Goal: Task Accomplishment & Management: Use online tool/utility

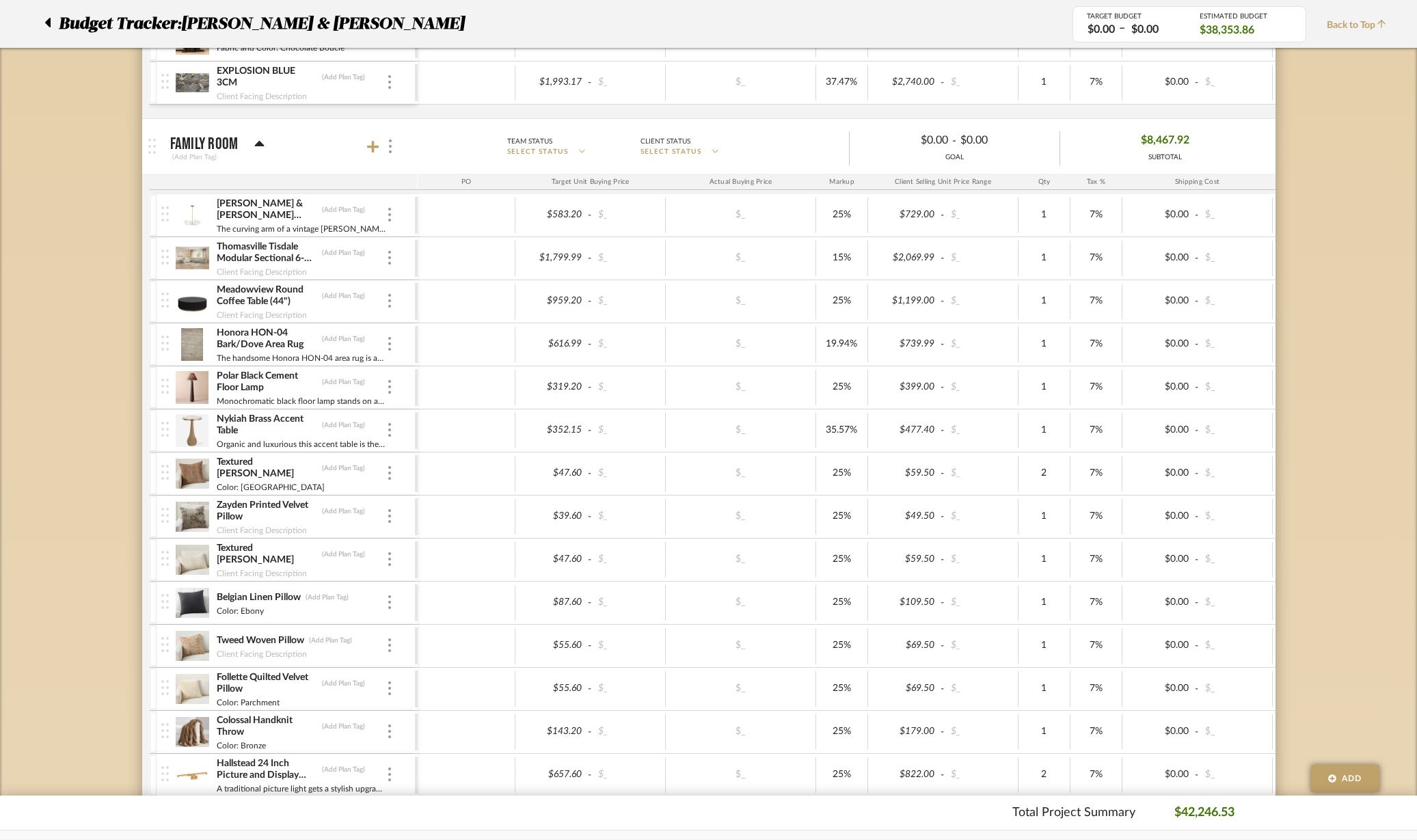
click at [369, 150] on icon at bounding box center [373, 146] width 13 height 14
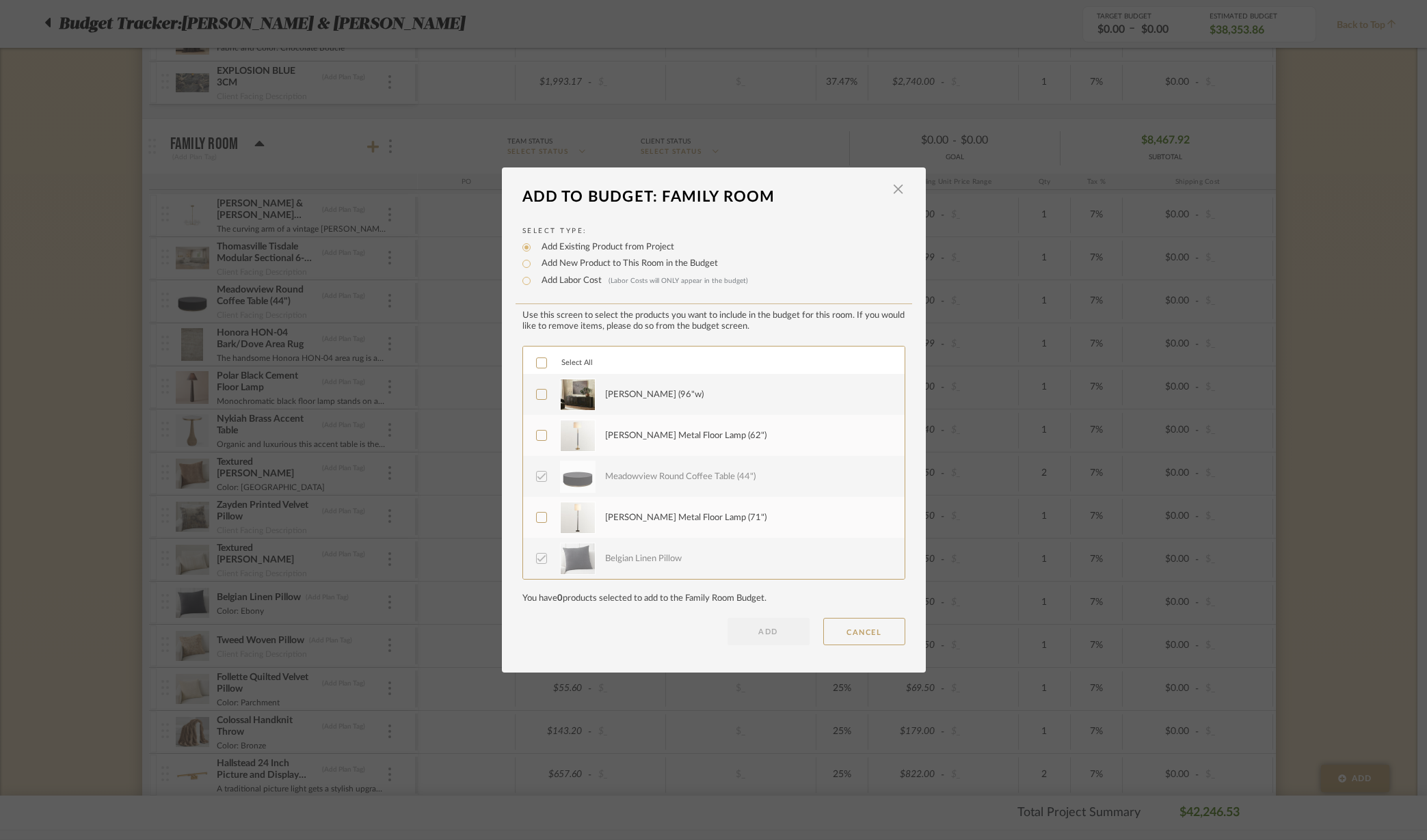
click at [537, 394] on icon at bounding box center [541, 394] width 10 height 10
click at [537, 440] on div at bounding box center [542, 435] width 11 height 11
click at [539, 513] on icon at bounding box center [541, 517] width 10 height 10
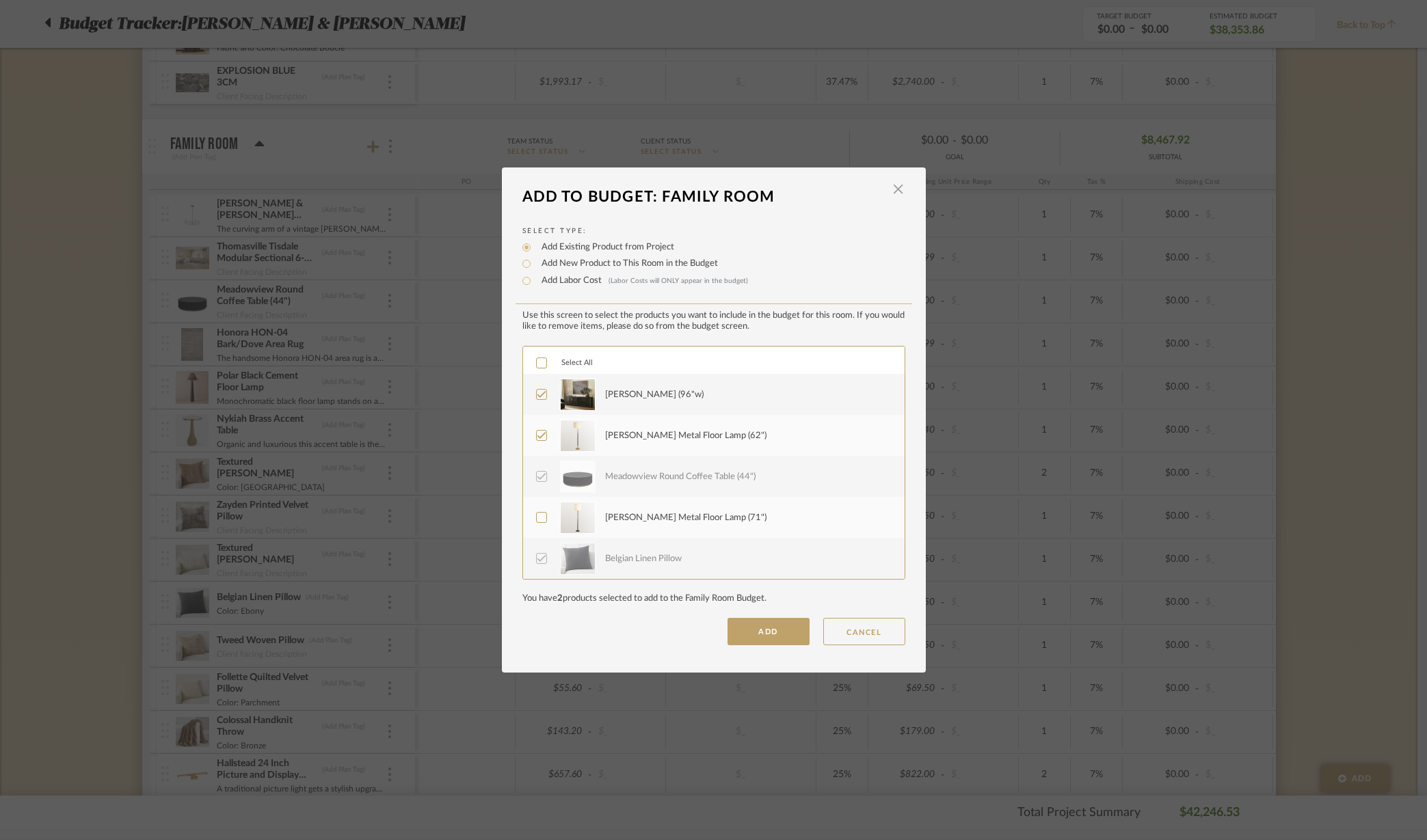
click at [537, 521] on icon at bounding box center [541, 517] width 10 height 10
click at [751, 620] on button "ADD" at bounding box center [769, 631] width 82 height 27
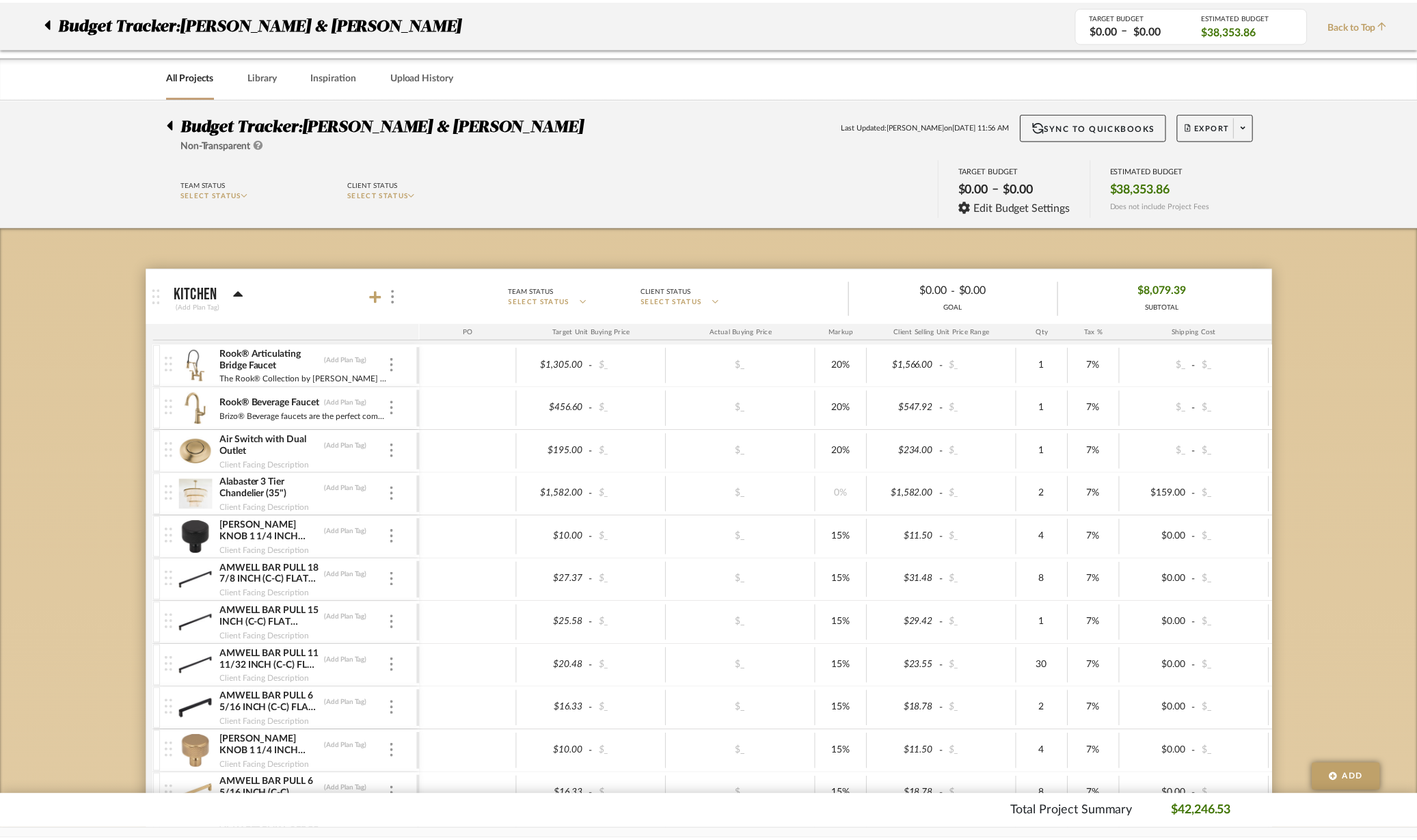
scroll to position [1753, 0]
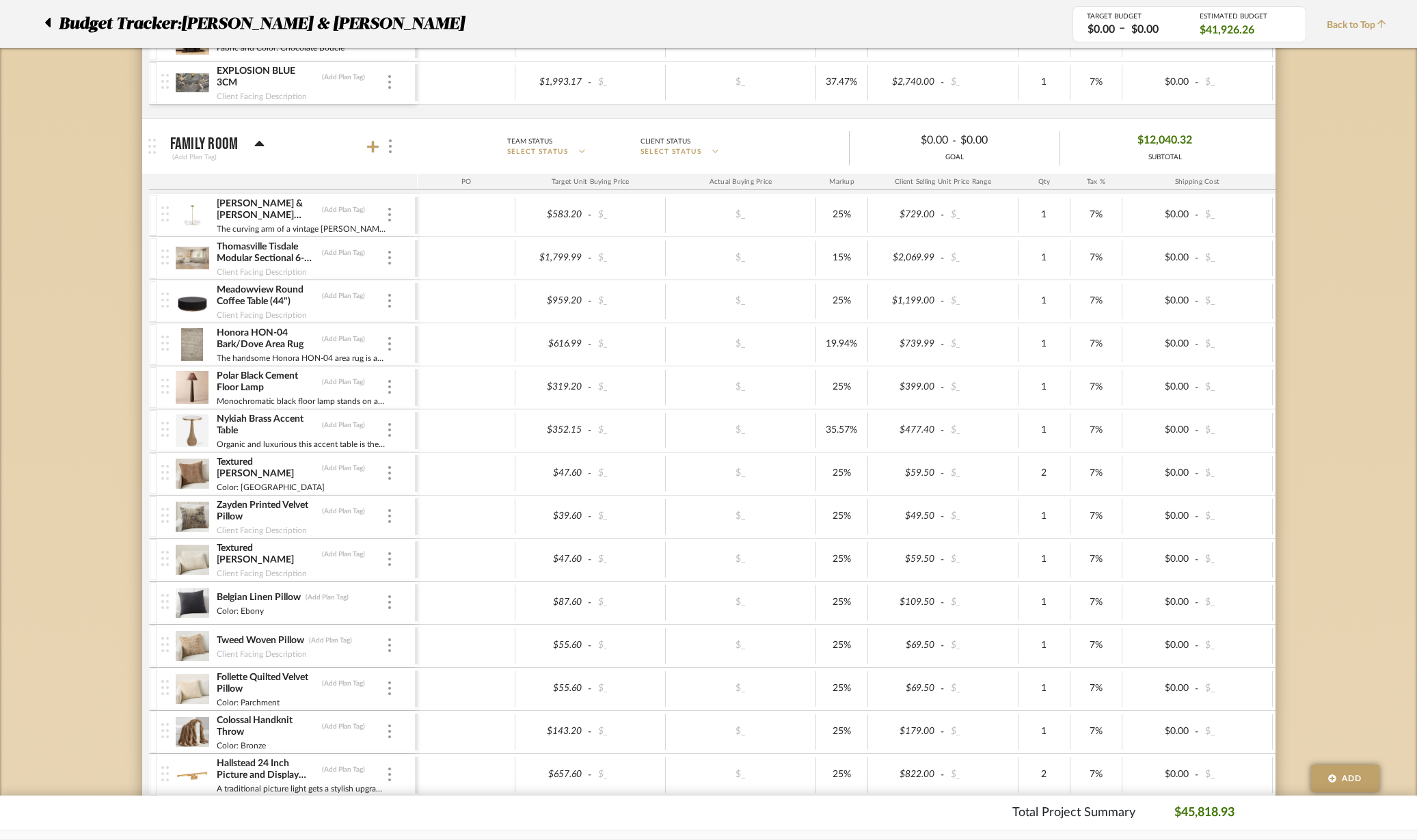
click at [388, 386] on img at bounding box center [390, 387] width 3 height 14
click at [435, 490] on span "Remove Item" at bounding box center [455, 490] width 85 height 12
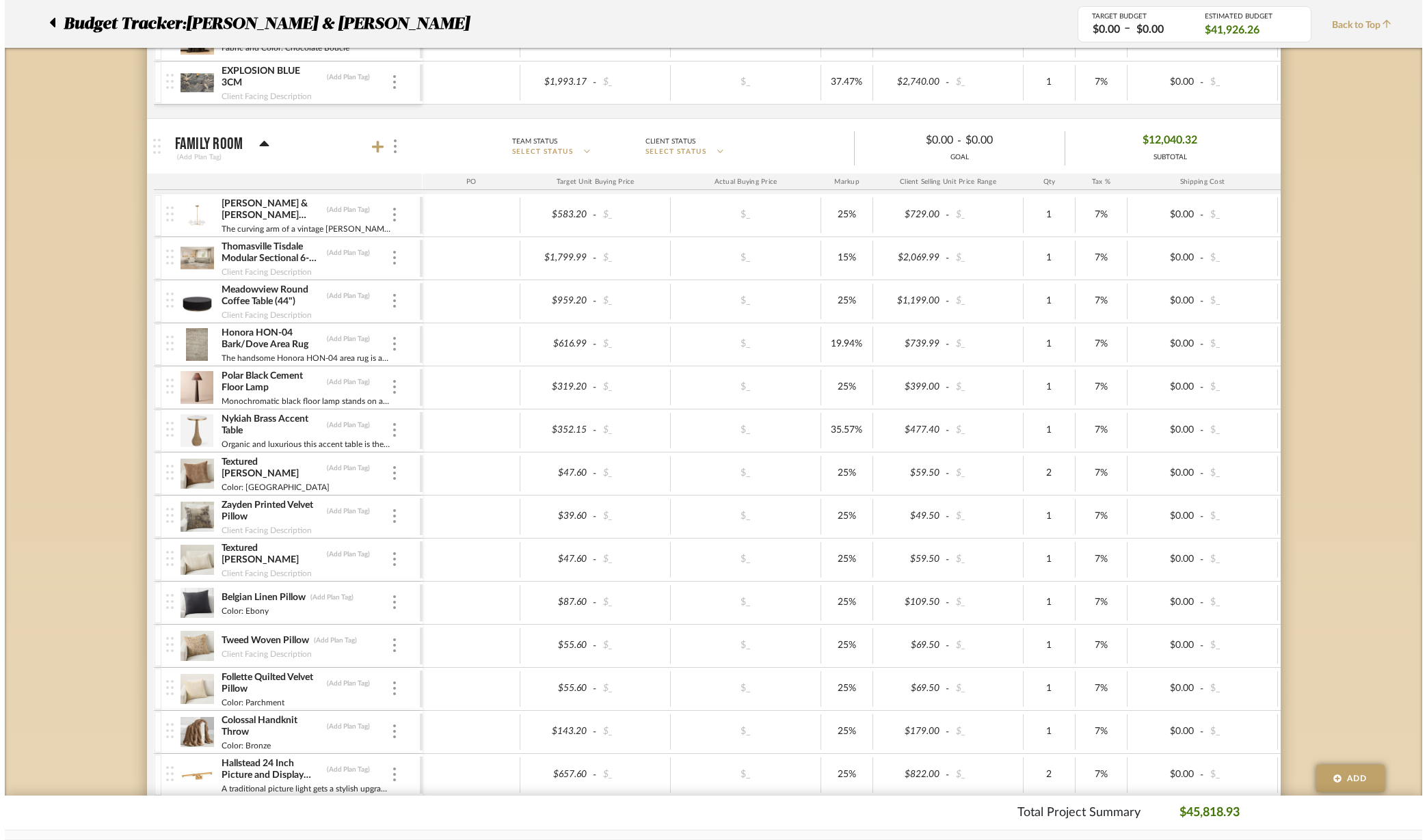
scroll to position [0, 0]
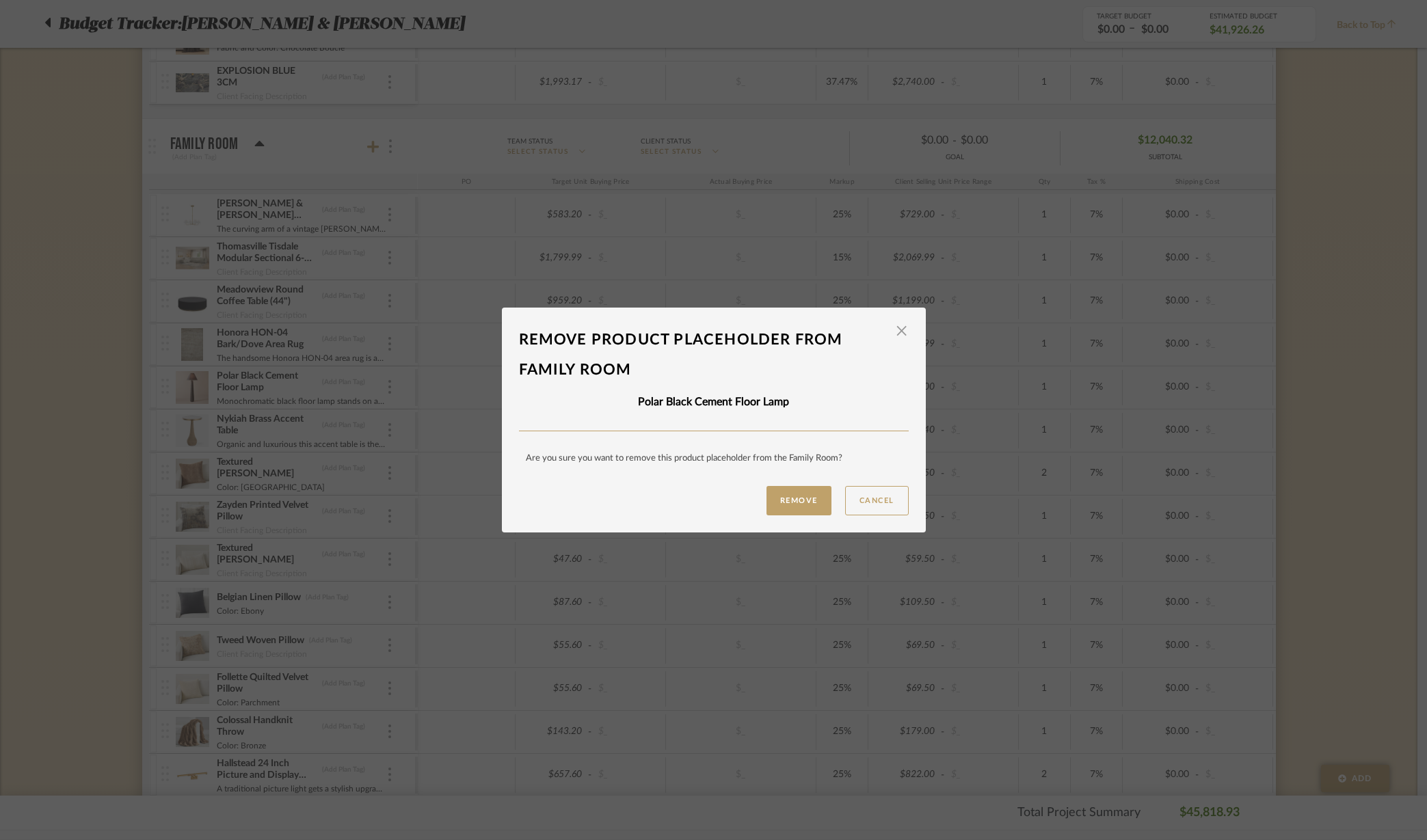
click at [794, 501] on button "Remove" at bounding box center [799, 501] width 65 height 29
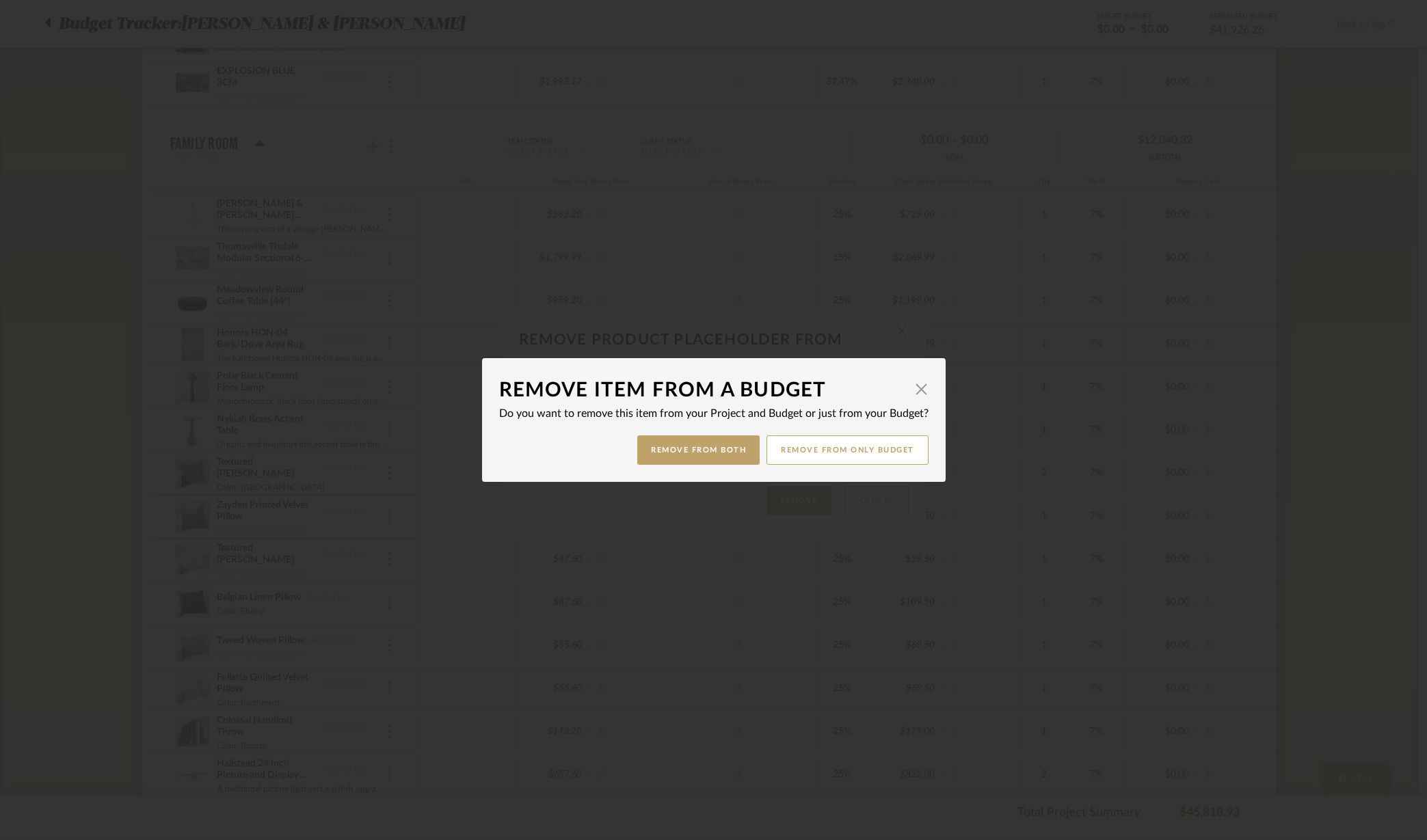
click at [818, 449] on button "Remove from only Budget" at bounding box center [848, 450] width 162 height 29
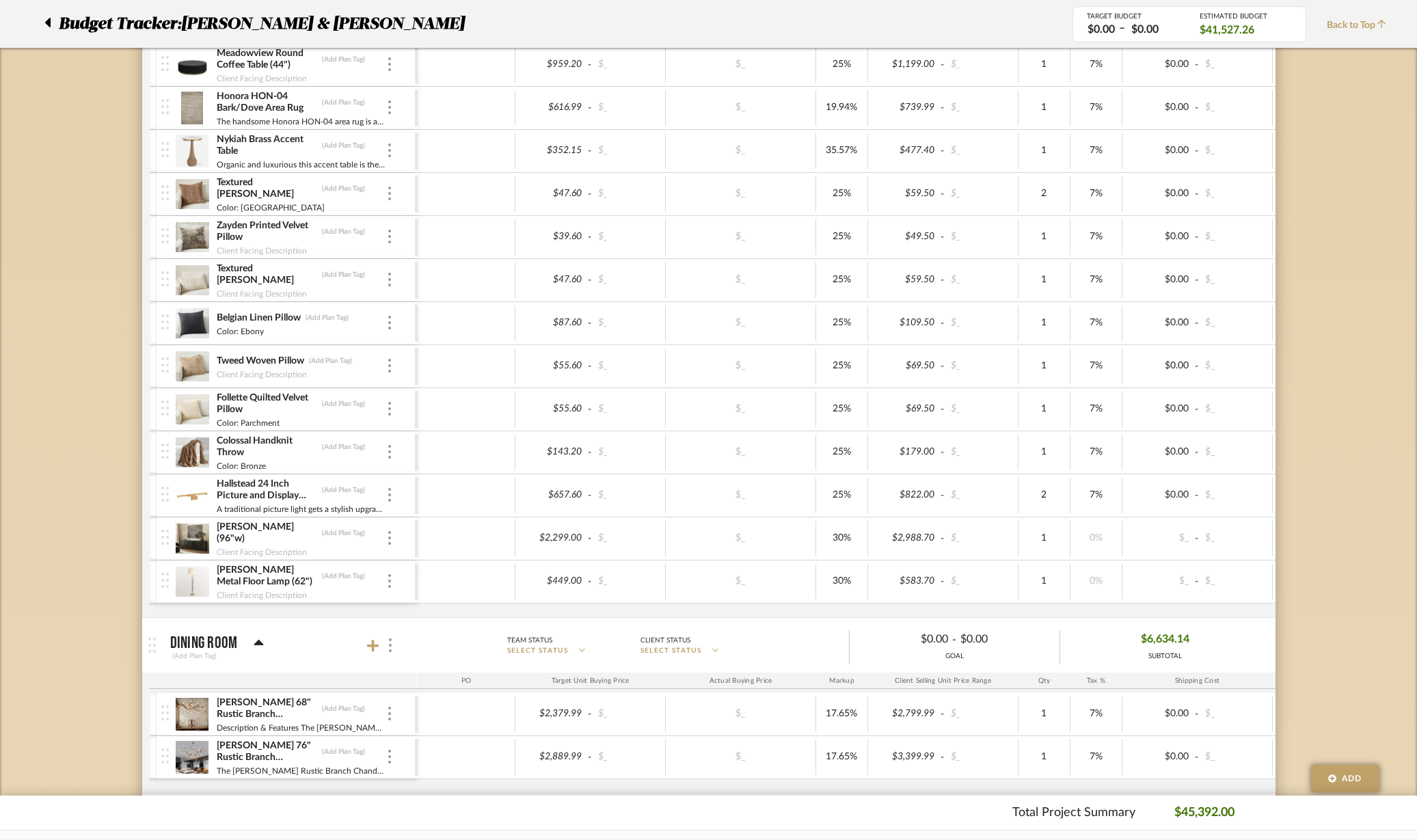
scroll to position [2010, 0]
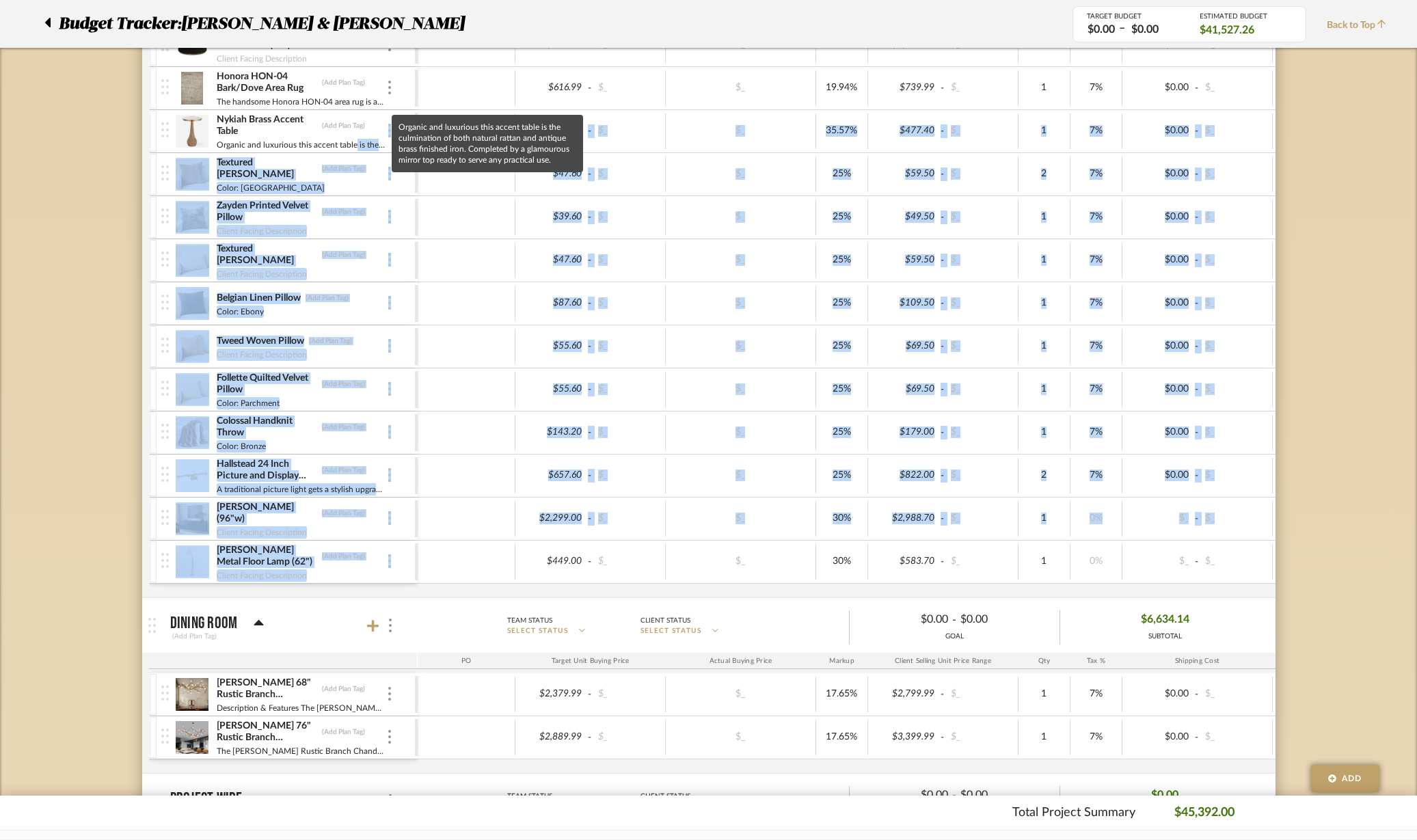
drag, startPoint x: 391, startPoint y: 566, endPoint x: 351, endPoint y: 148, distance: 419.9
click at [351, 148] on div "[PERSON_NAME] & [PERSON_NAME] Laguna 35 Inch 4 Light Chandelier by Visual Comfo…" at bounding box center [856, 267] width 1414 height 660
click at [157, 560] on div at bounding box center [166, 562] width 18 height 43
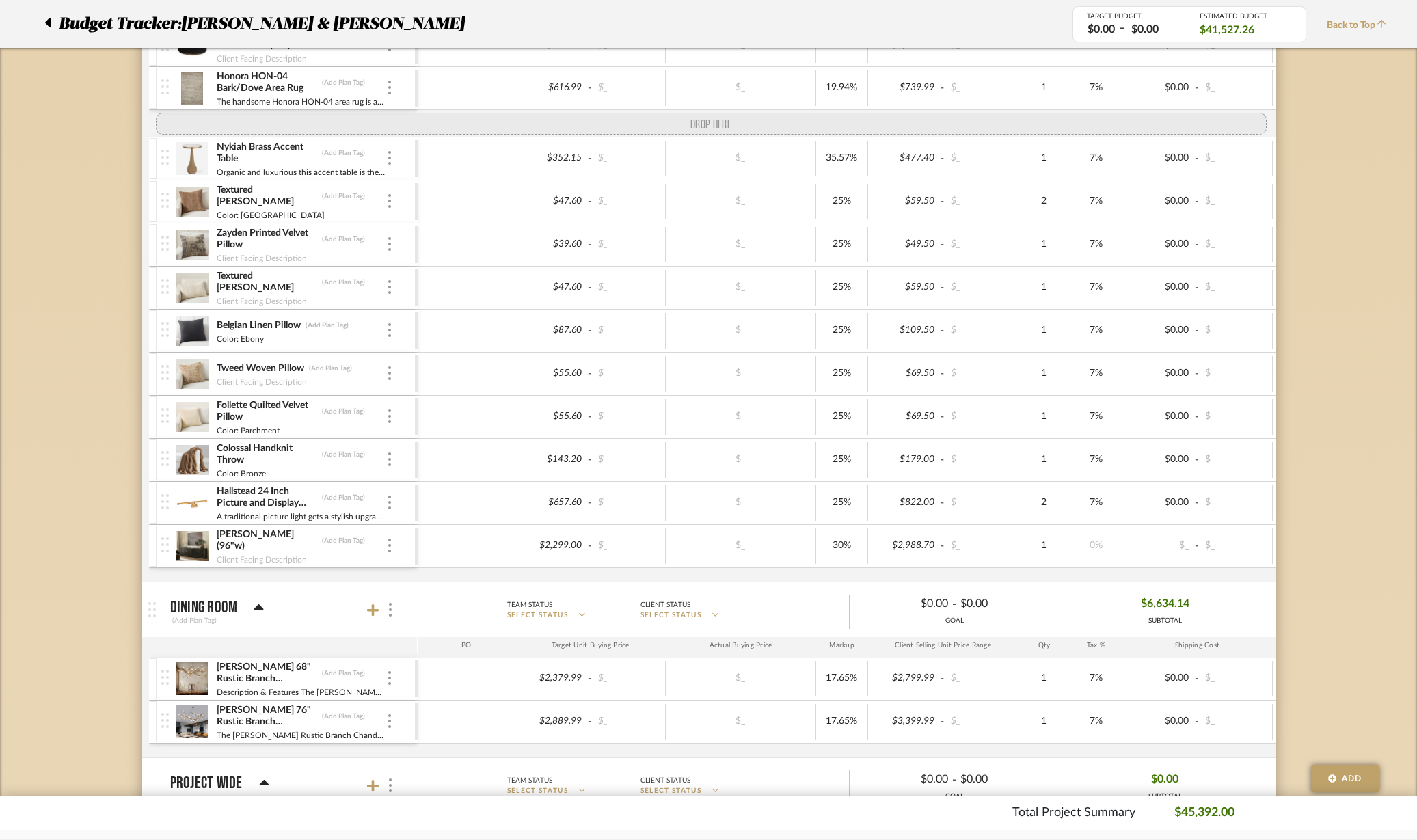
drag, startPoint x: 160, startPoint y: 560, endPoint x: 143, endPoint y: 117, distance: 443.3
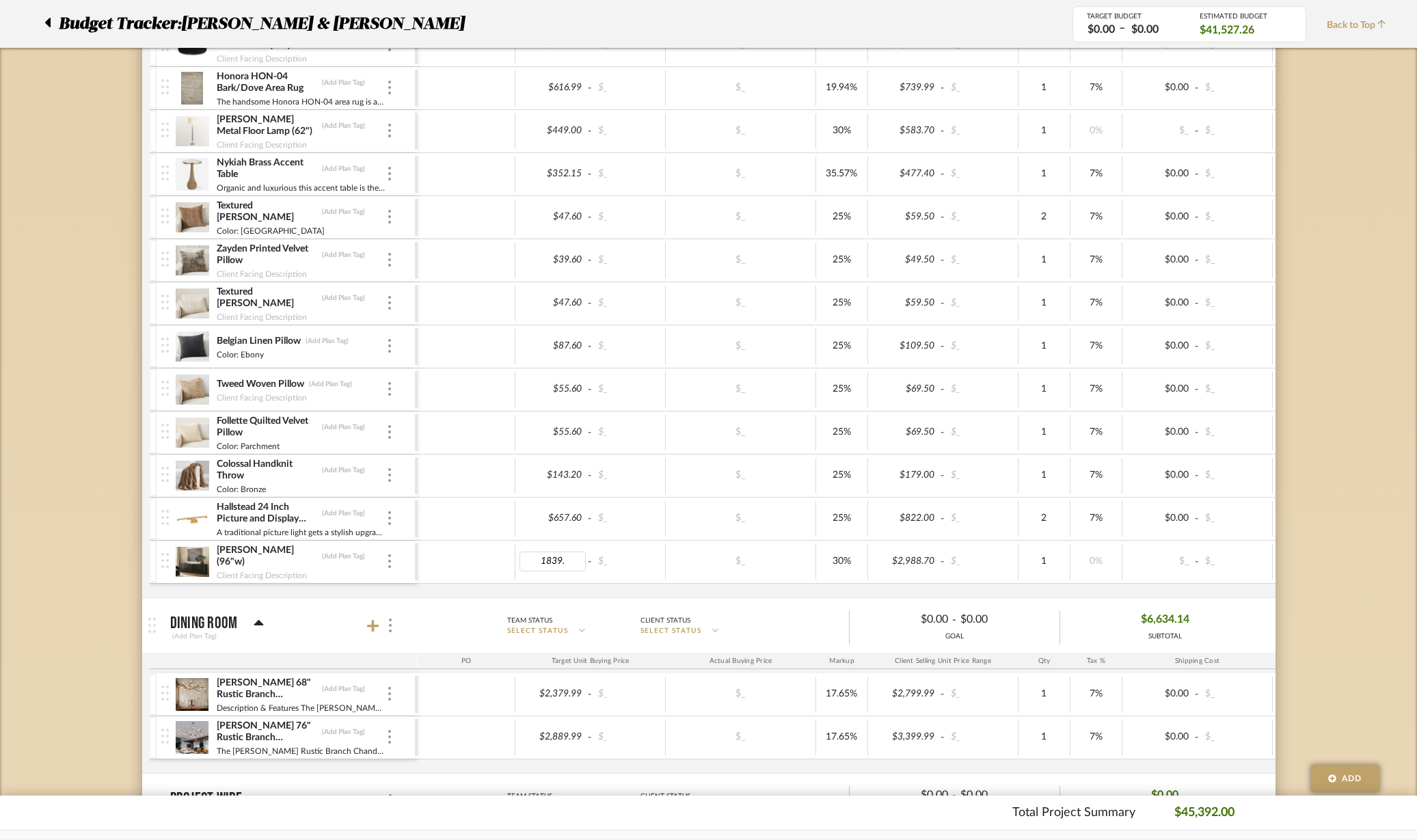
type input "1839.2"
type input "25"
click at [694, 579] on div "$_" at bounding box center [741, 562] width 150 height 35
type input "359.2"
type input "25"
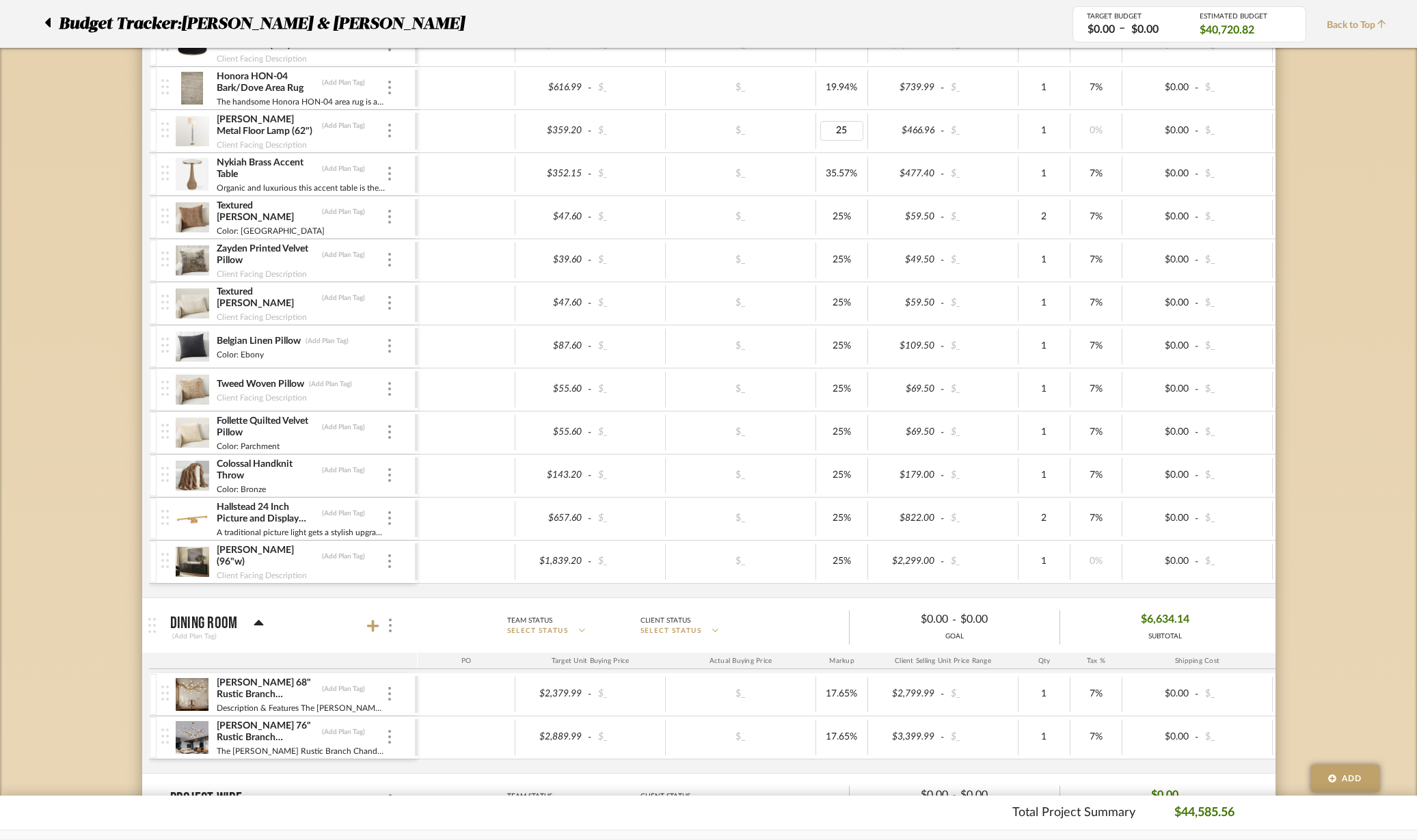
click at [796, 118] on div "$_" at bounding box center [741, 131] width 150 height 35
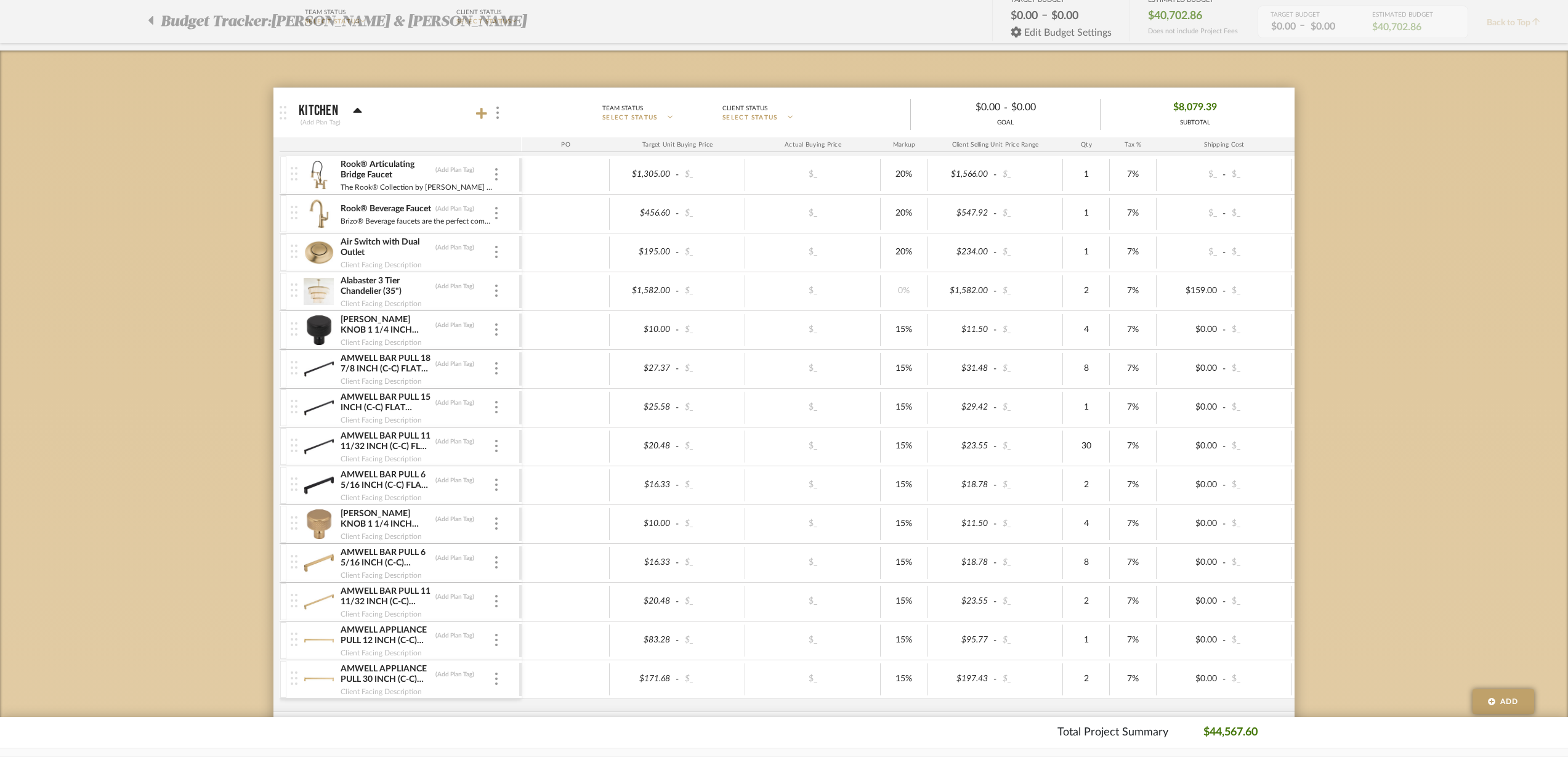
scroll to position [0, 0]
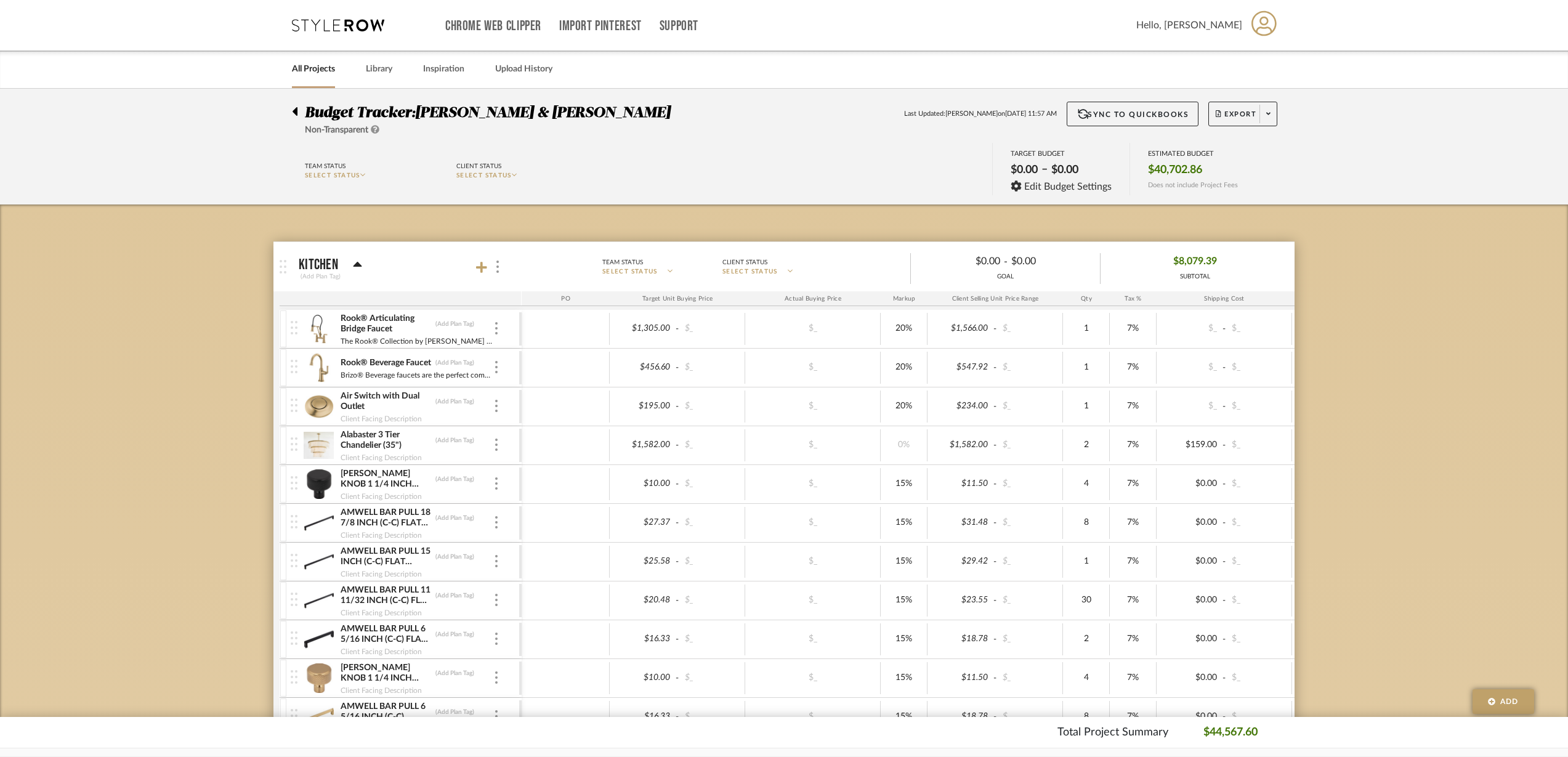
click at [1270, 115] on span at bounding box center [1268, 114] width 17 height 19
click at [1276, 516] on div at bounding box center [784, 378] width 1568 height 757
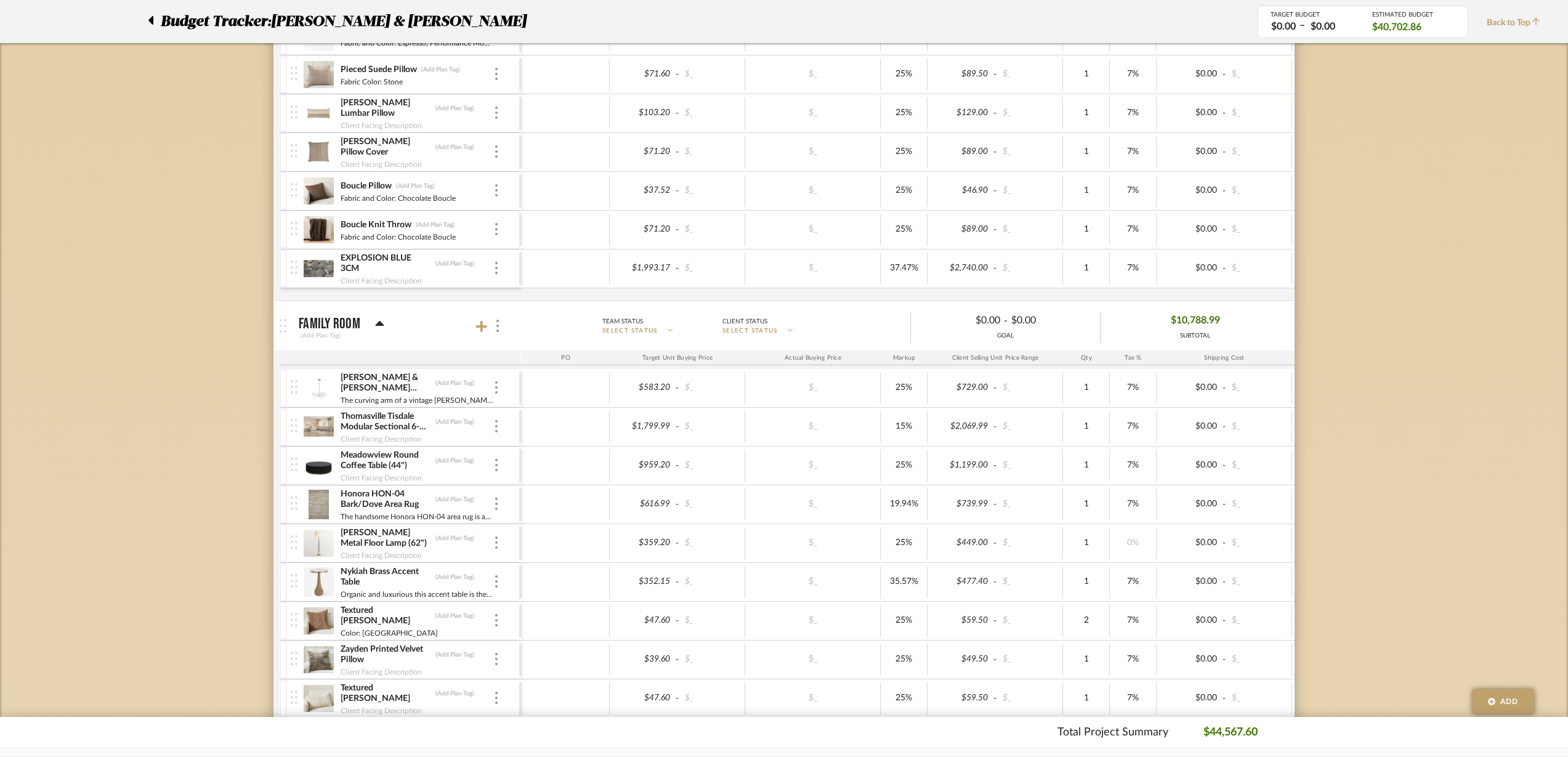
scroll to position [1463, 0]
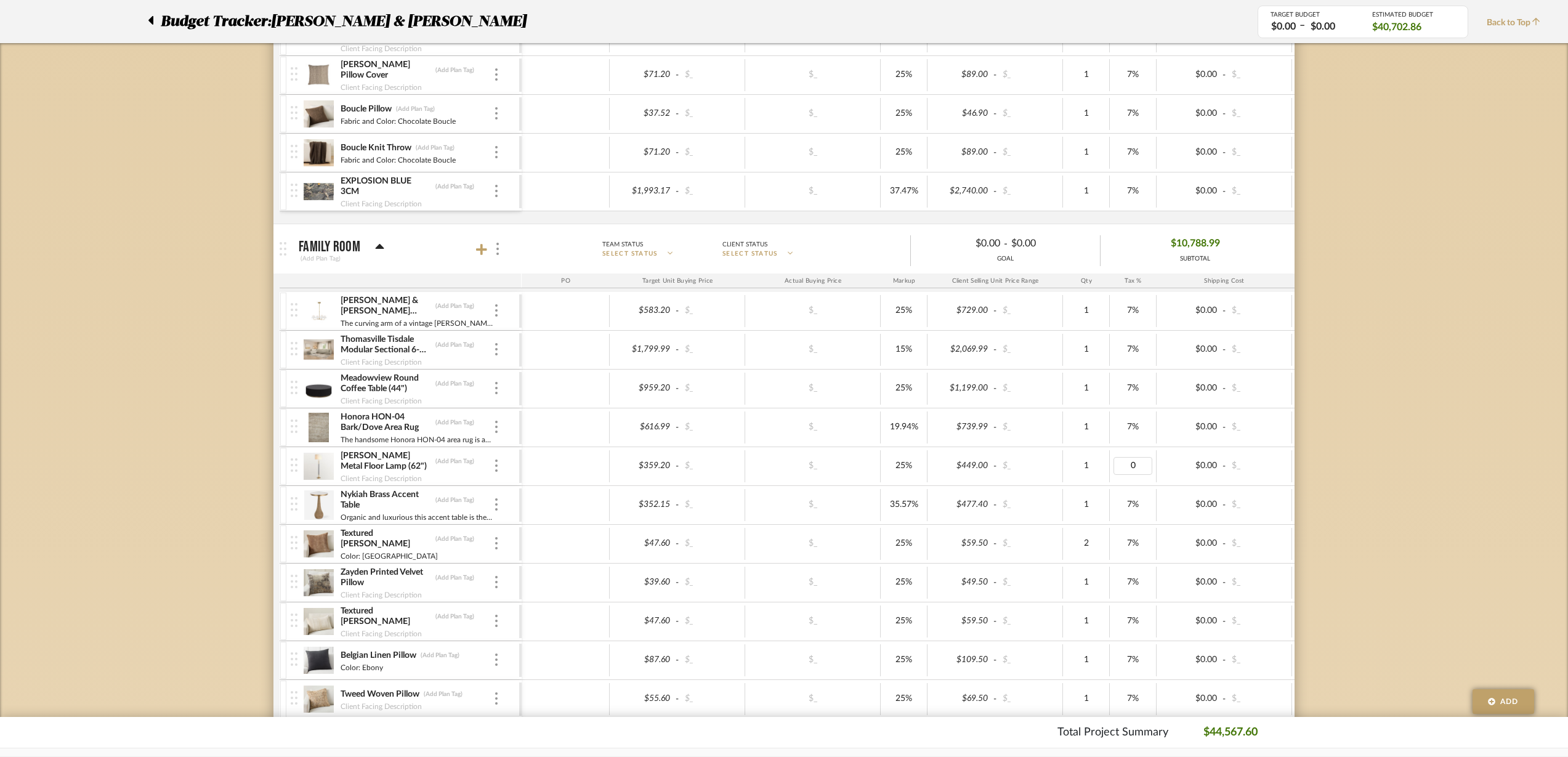
type input "7"
click at [1276, 405] on div "Budget Tracker: [PERSON_NAME] & [PERSON_NAME] Non-Transparent Last Updated: [PE…" at bounding box center [784, 87] width 1568 height 2923
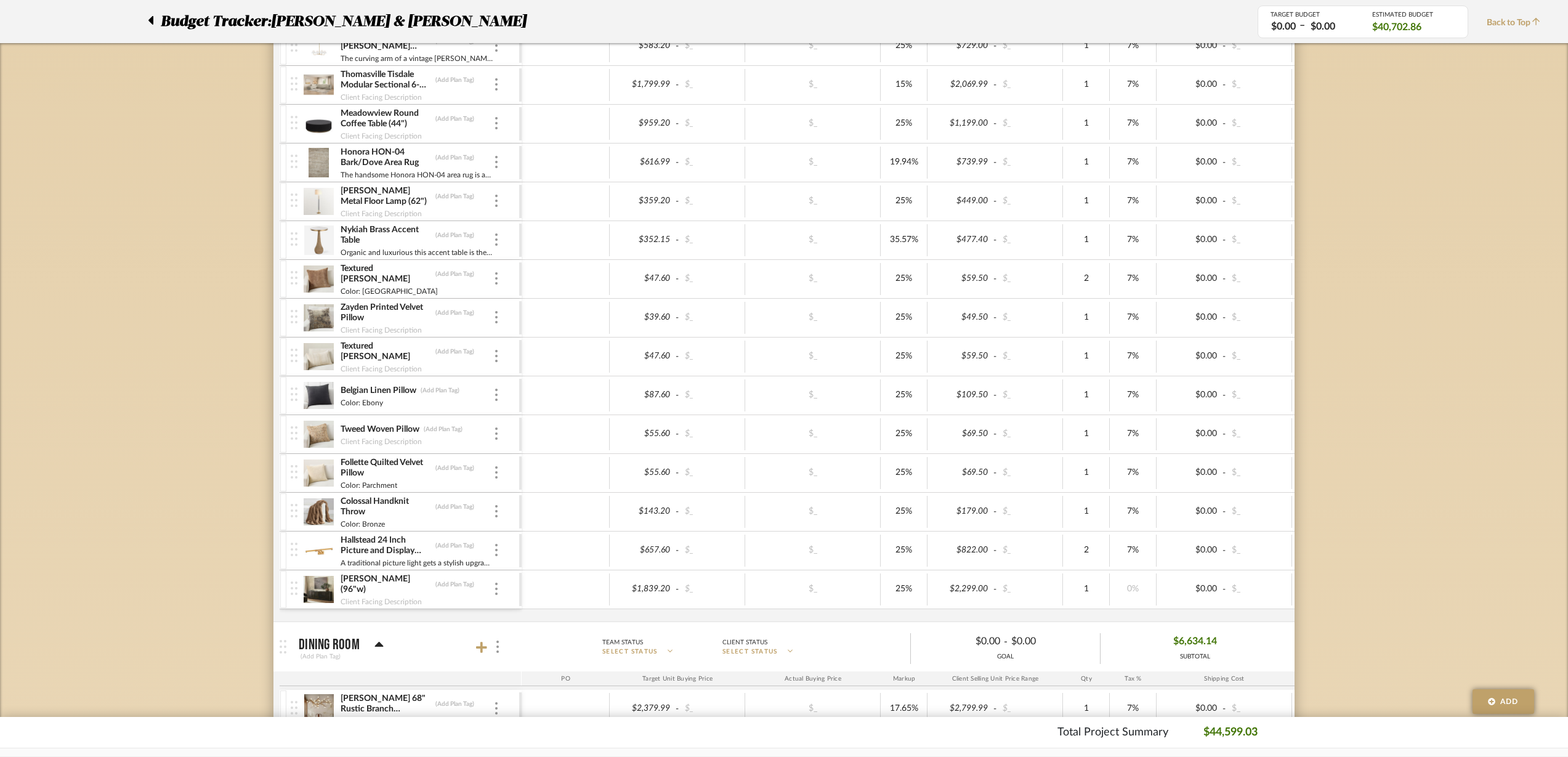
scroll to position [1771, 0]
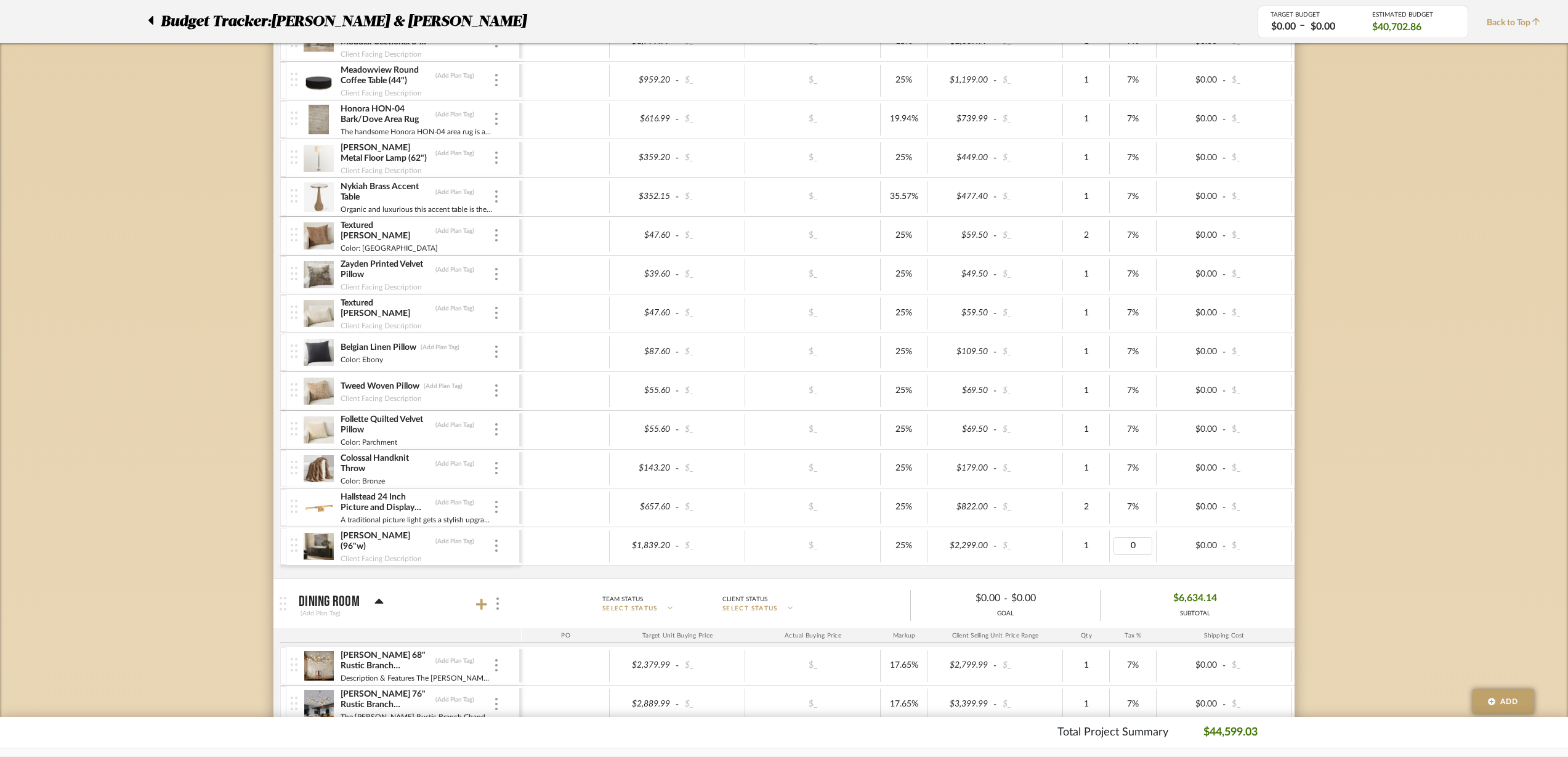
type input "7"
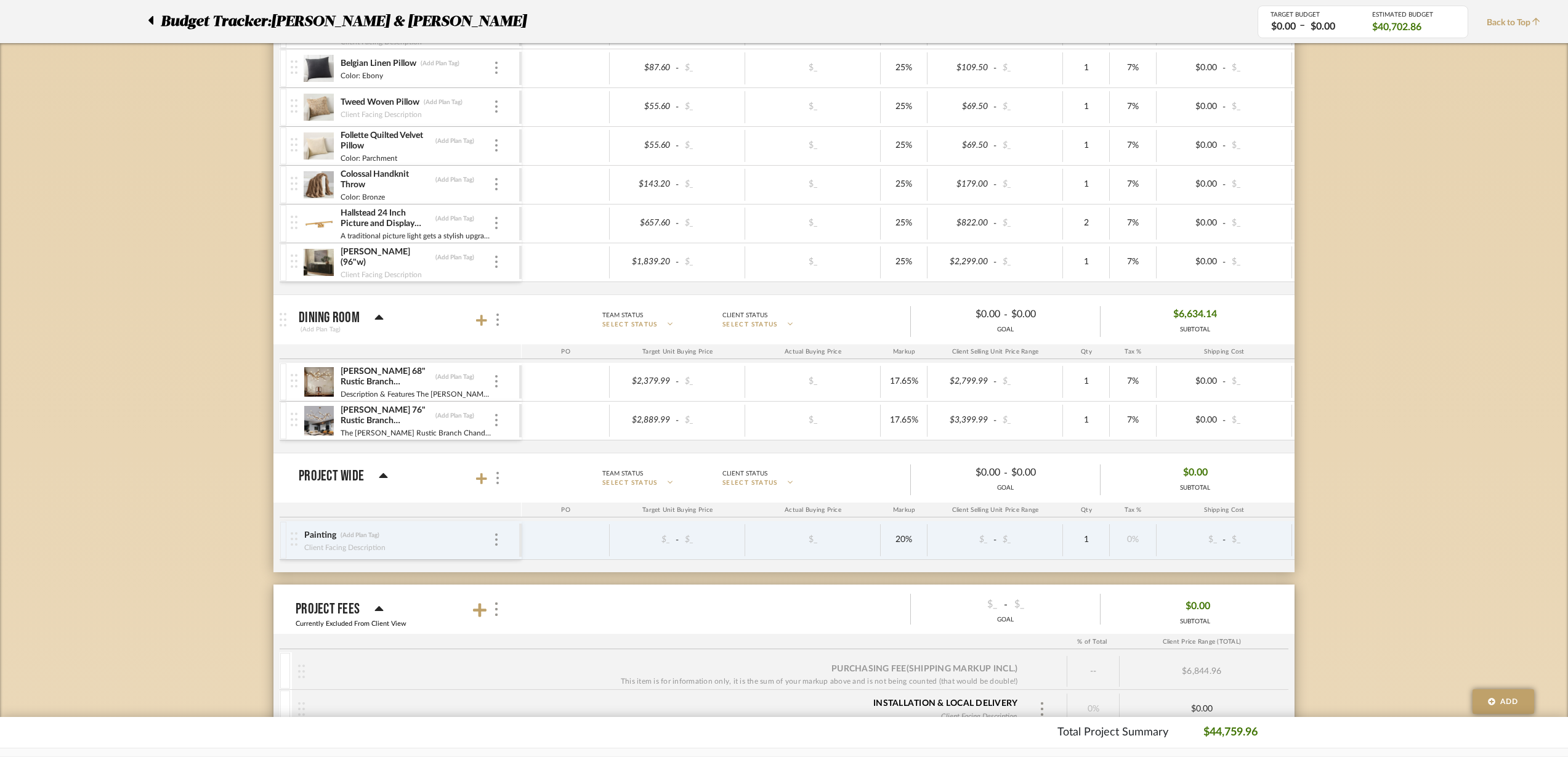
scroll to position [2002, 0]
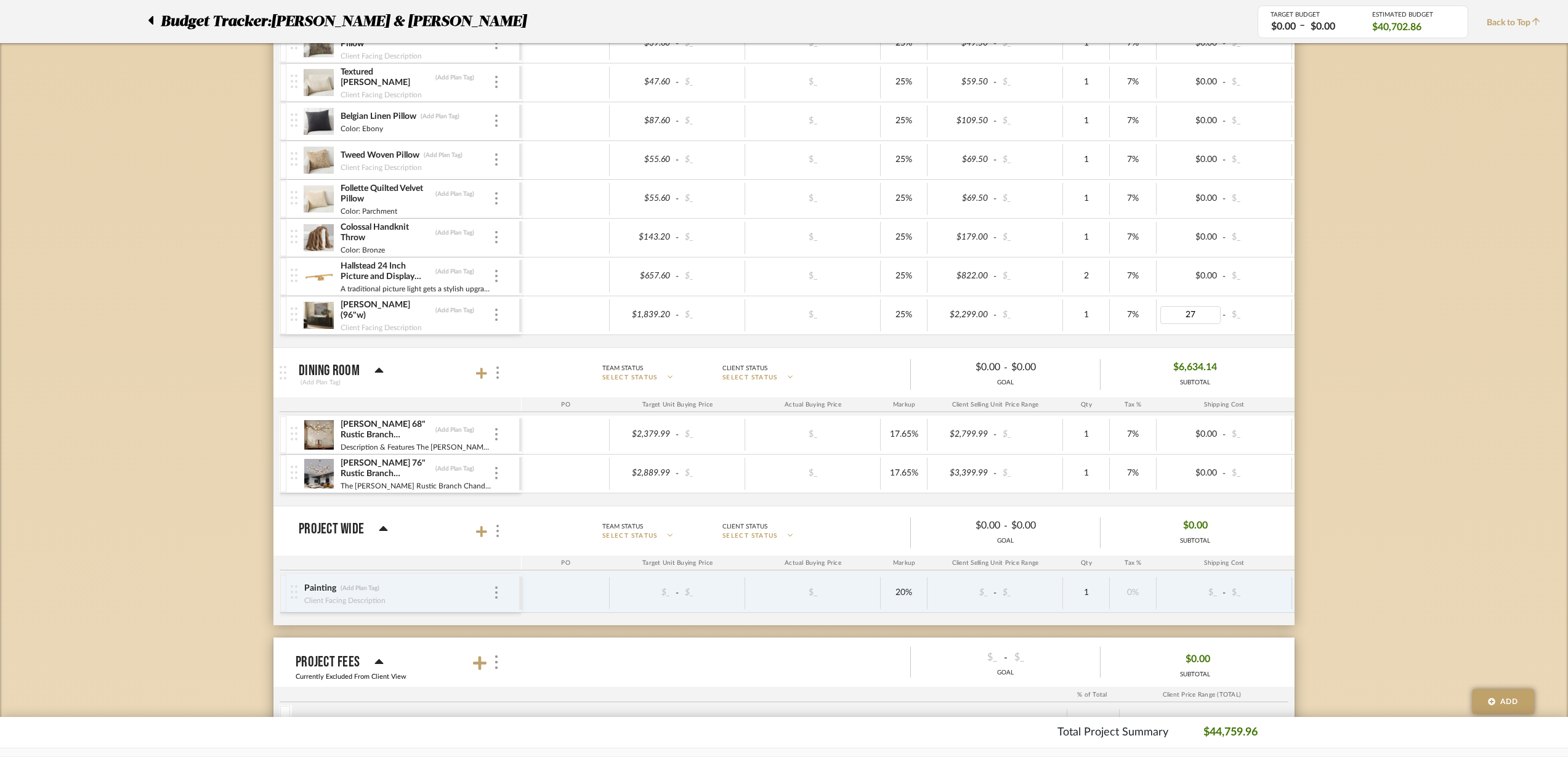
type input "279"
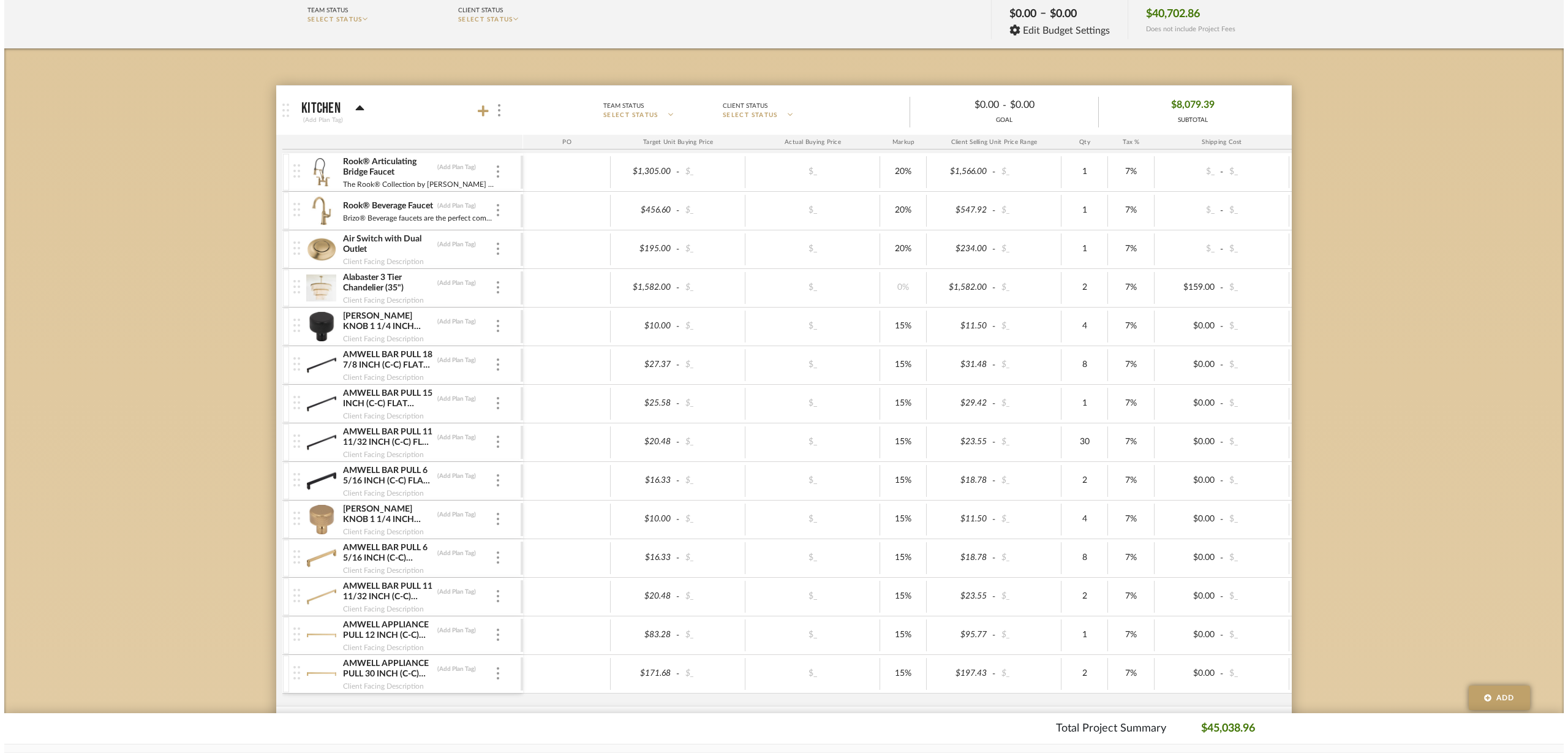
scroll to position [0, 0]
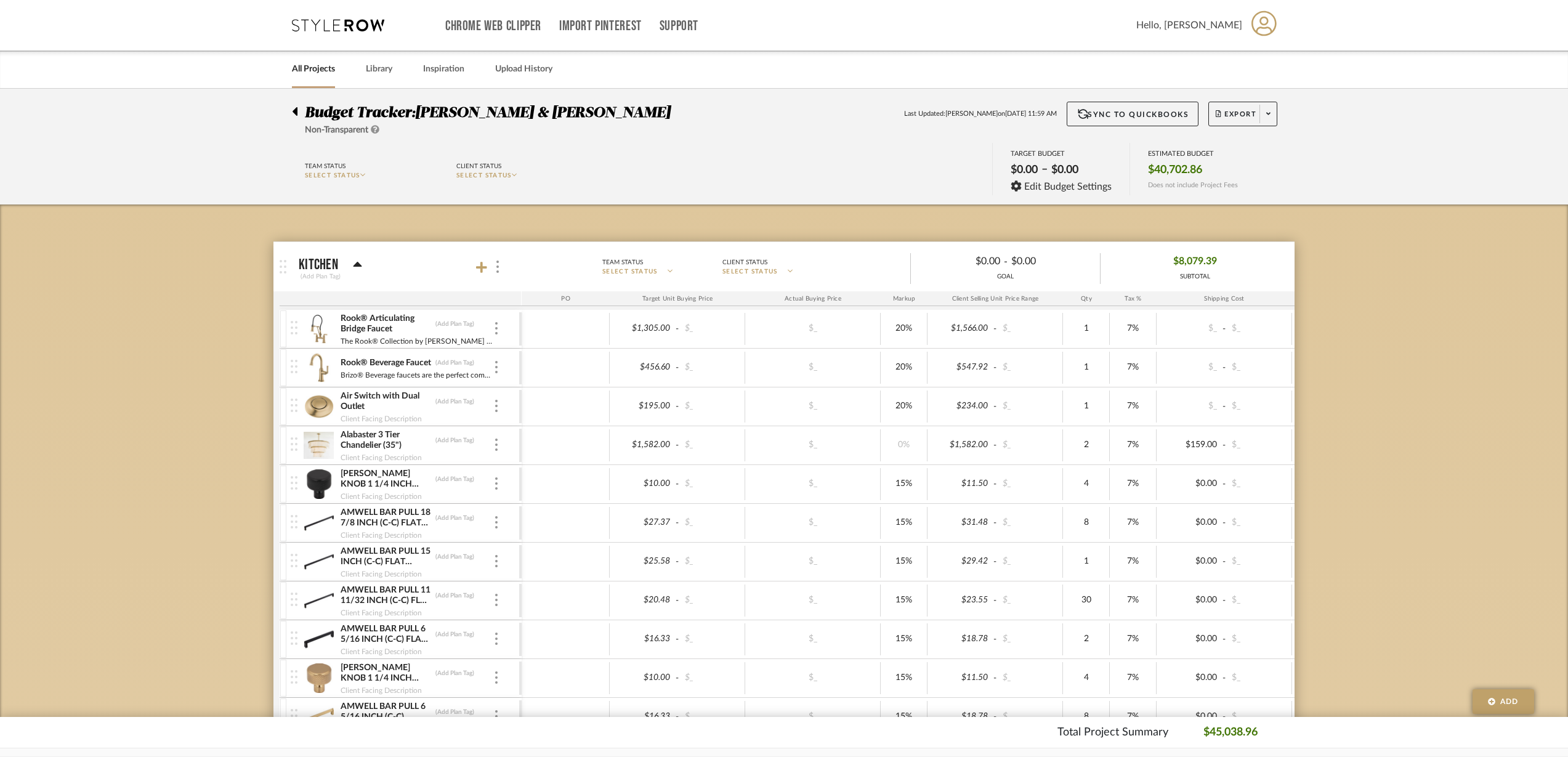
click at [1271, 113] on span at bounding box center [1268, 114] width 17 height 19
click at [1261, 150] on span "Export PDF" at bounding box center [1264, 149] width 92 height 11
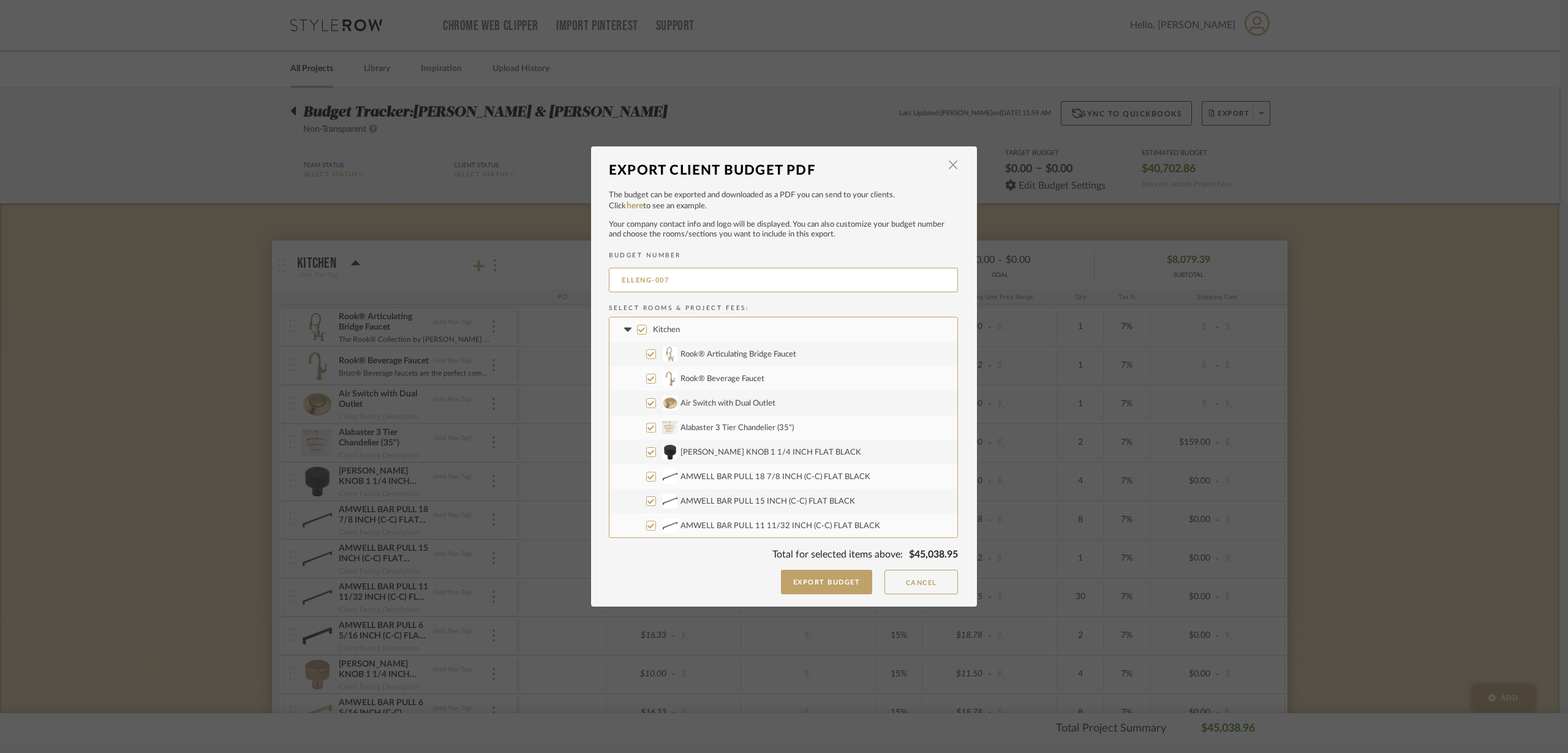
click at [637, 331] on input "Kitchen" at bounding box center [641, 329] width 10 height 10
checkbox input "false"
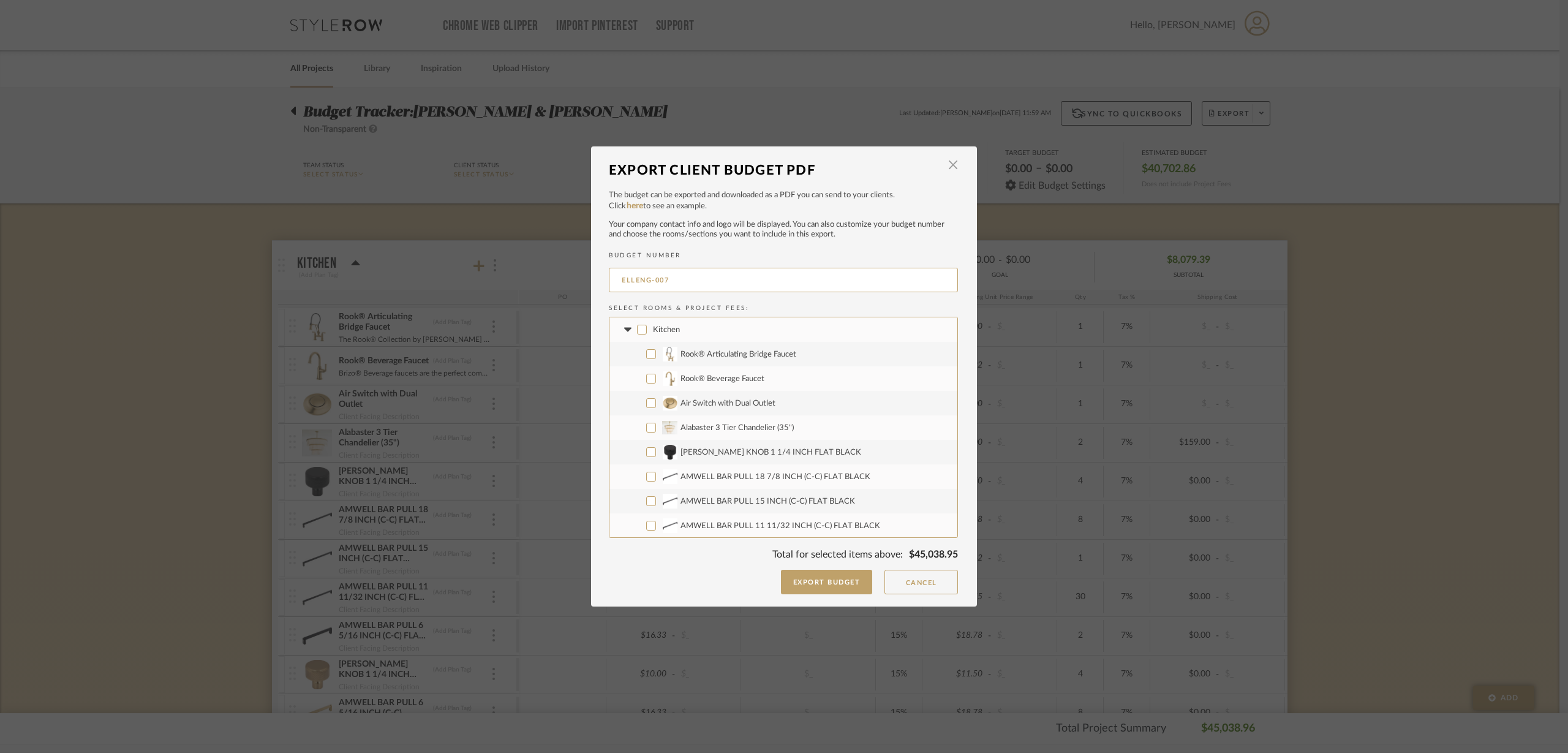
checkbox input "false"
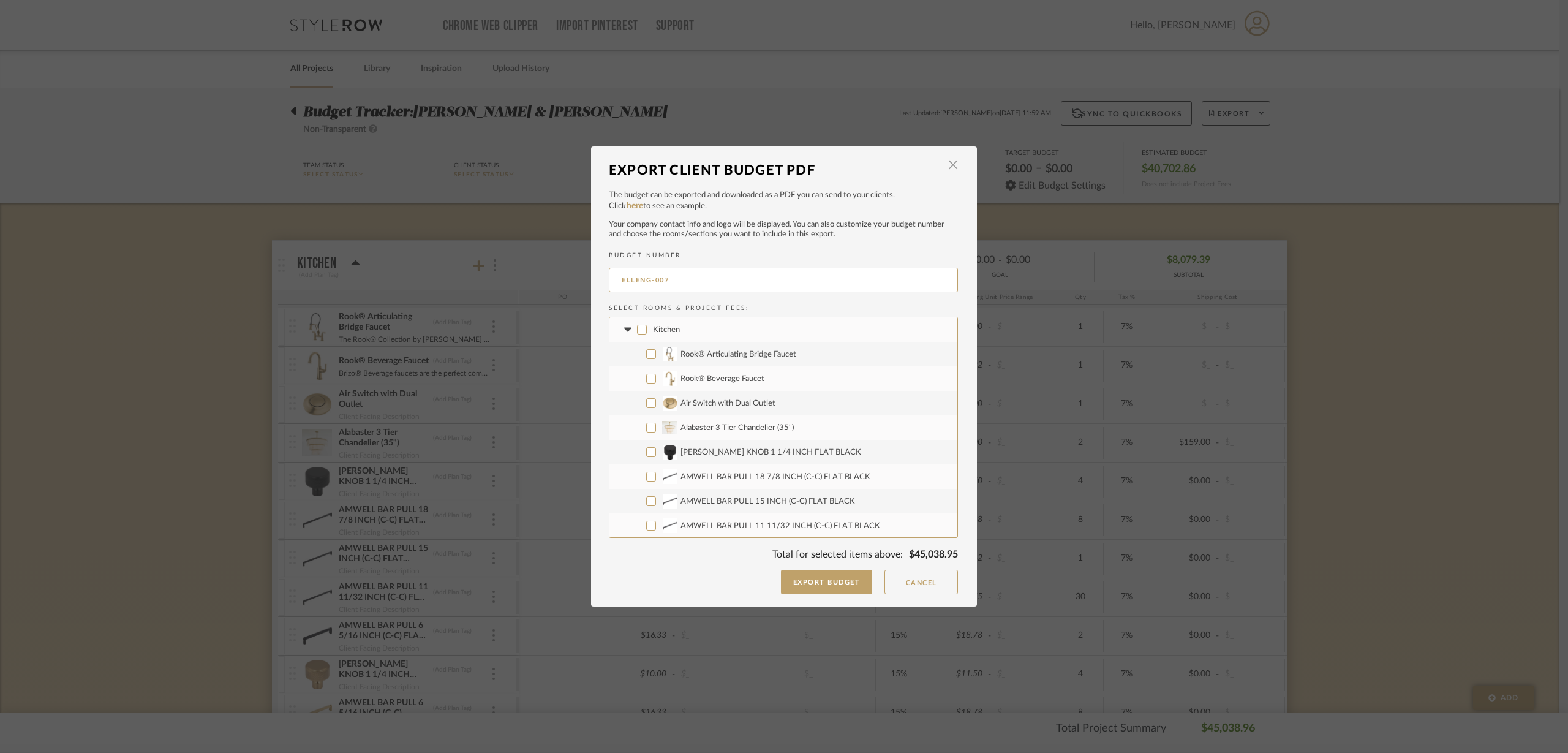
checkbox input "false"
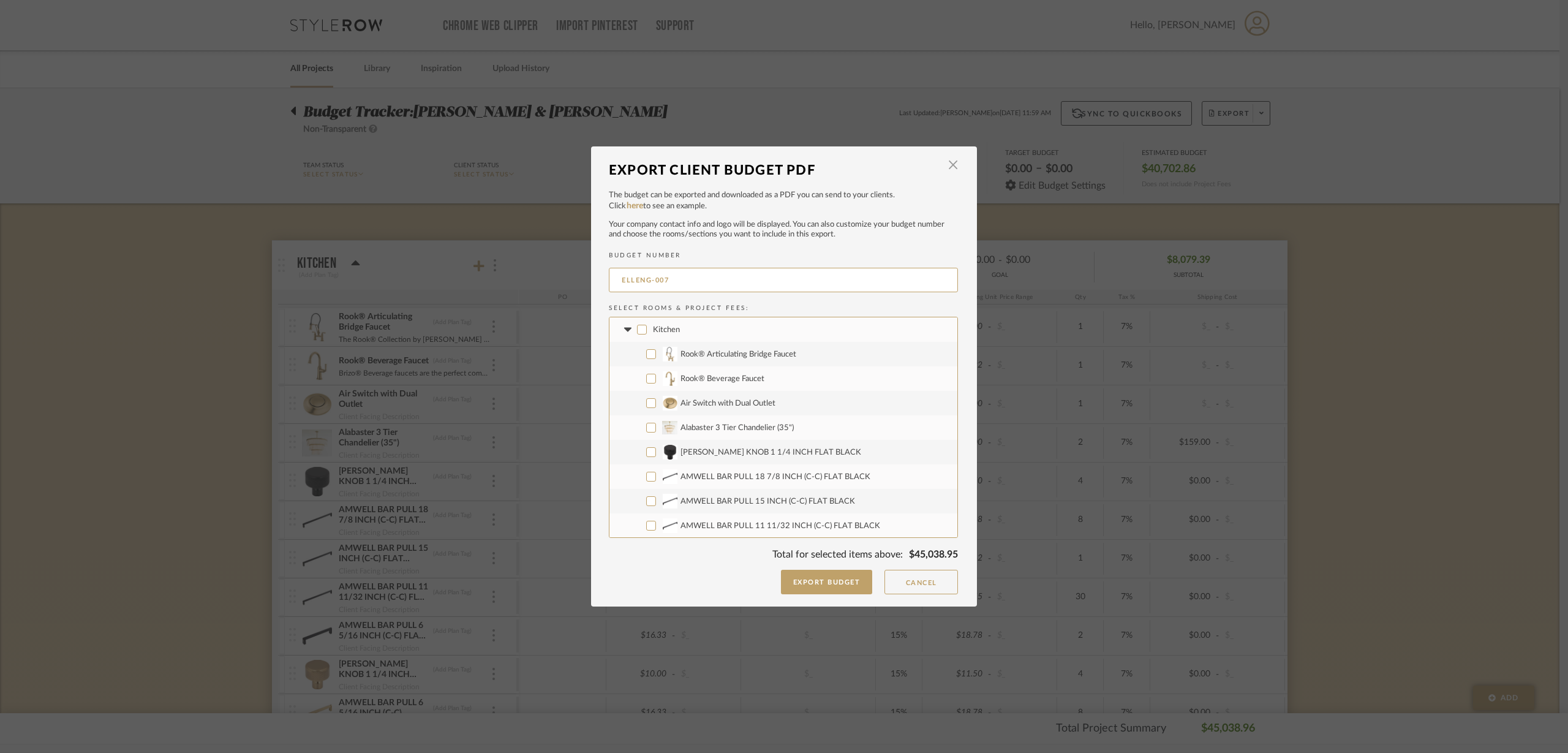
checkbox input "false"
drag, startPoint x: 721, startPoint y: 276, endPoint x: 482, endPoint y: 280, distance: 239.0
click at [482, 280] on div "Export Client Budget PDF × The budget can be exported and downloaded as a PDF y…" at bounding box center [784, 376] width 1568 height 753
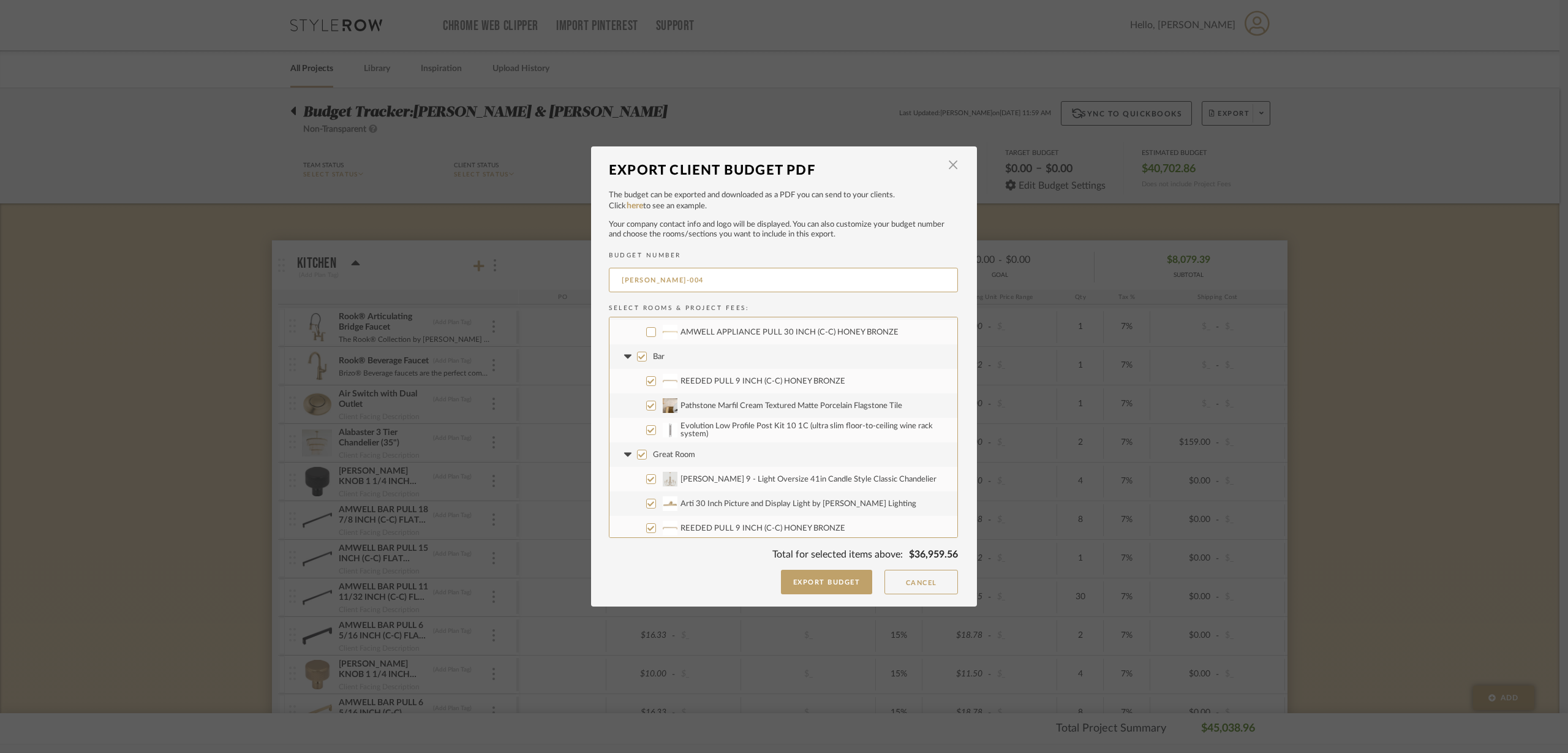
scroll to position [307, 0]
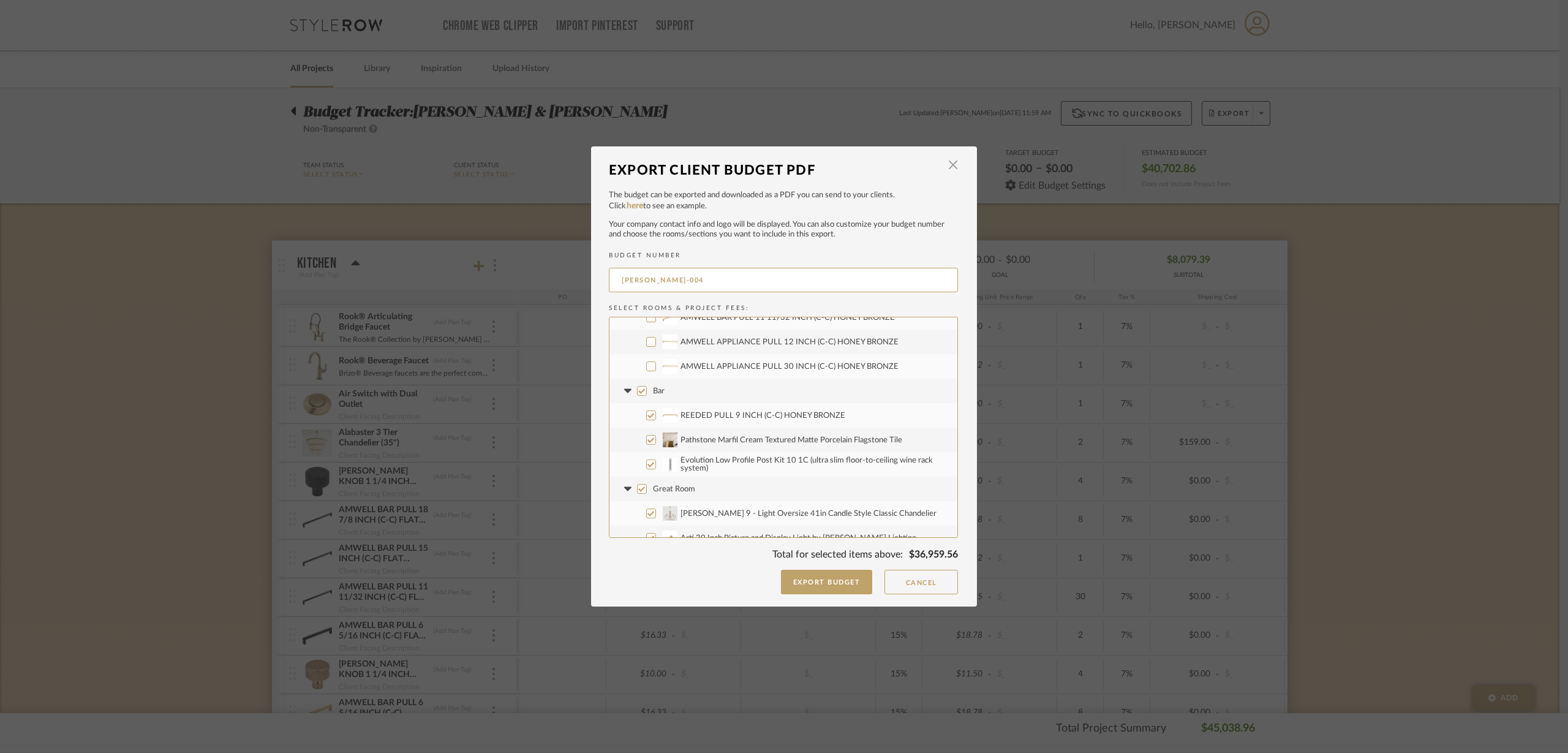
type input "[PERSON_NAME]-004"
click at [637, 389] on input "Bar" at bounding box center [641, 390] width 10 height 10
checkbox input "false"
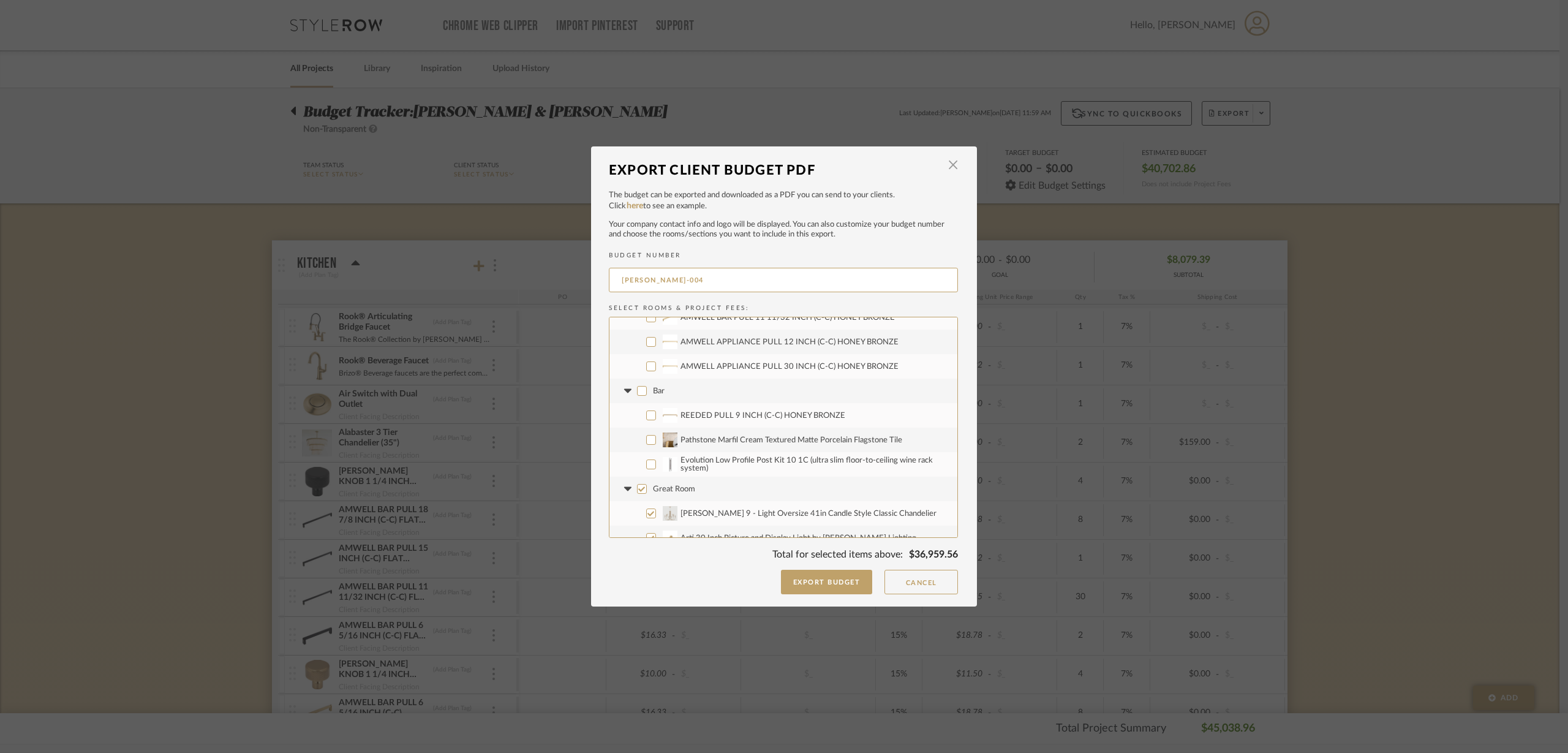
checkbox input "false"
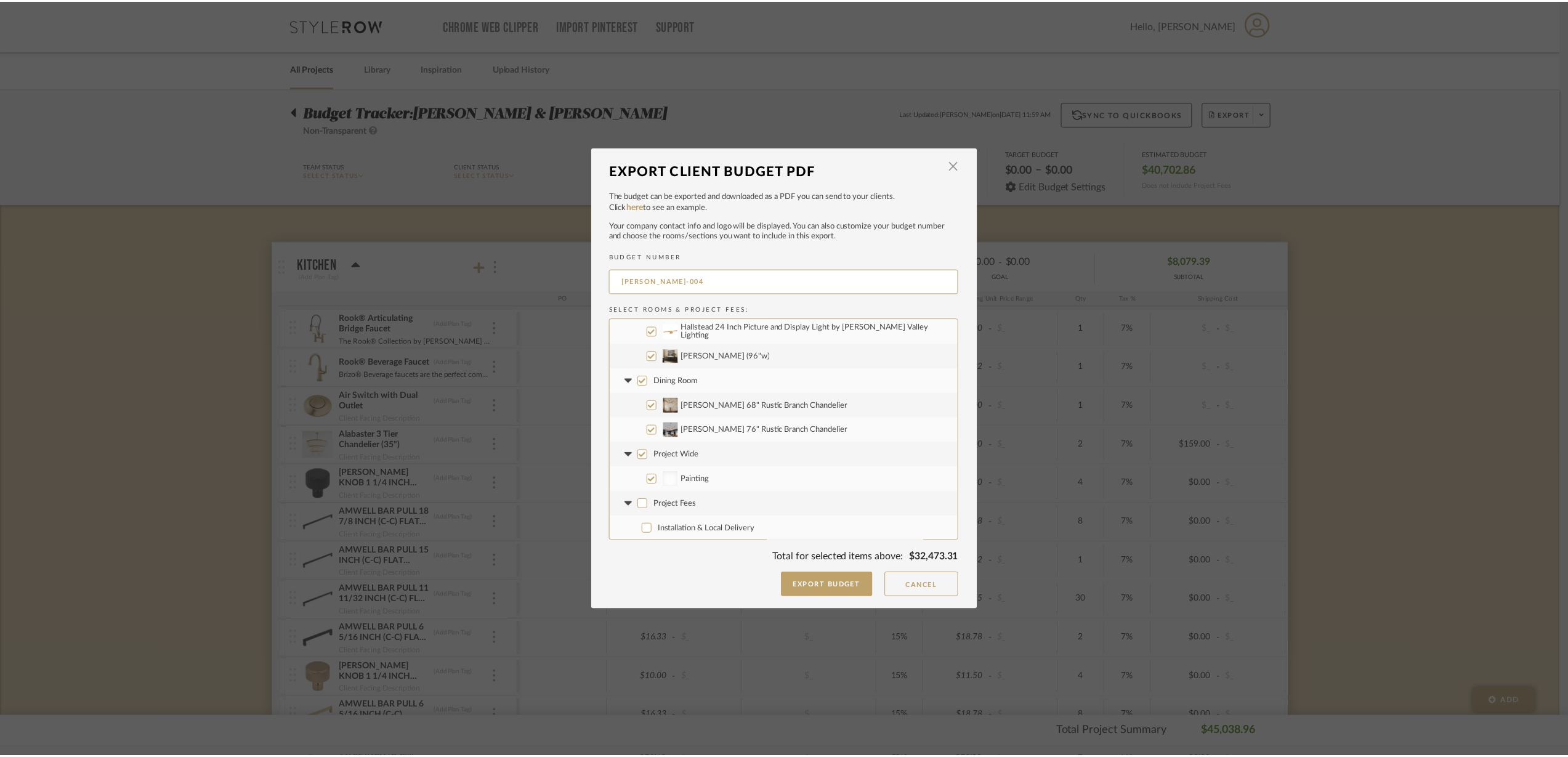
scroll to position [1183, 0]
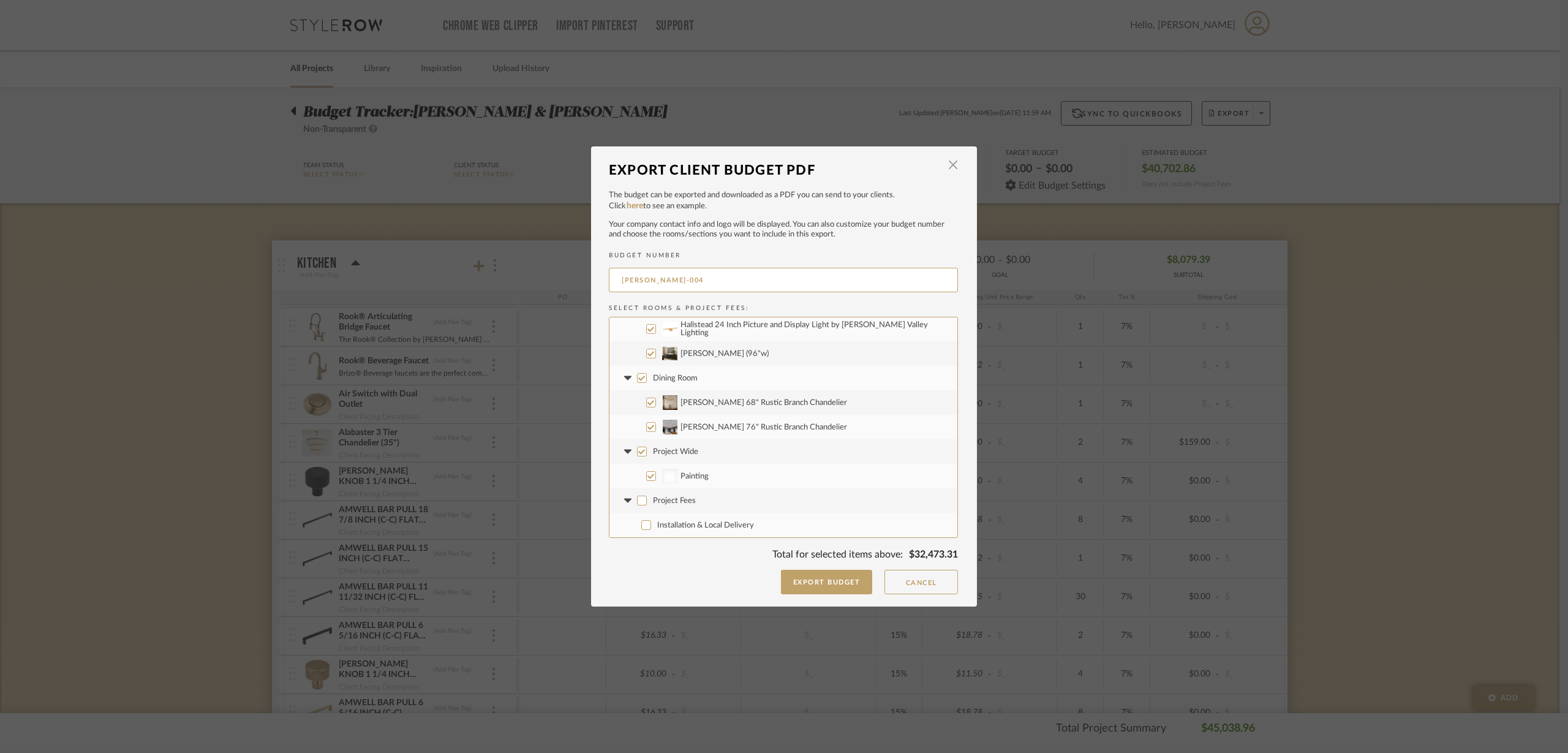
click at [637, 452] on input "Project Wide" at bounding box center [641, 451] width 10 height 10
checkbox input "false"
click at [835, 584] on button "Export Budget" at bounding box center [827, 582] width 92 height 24
